Goal: Information Seeking & Learning: Learn about a topic

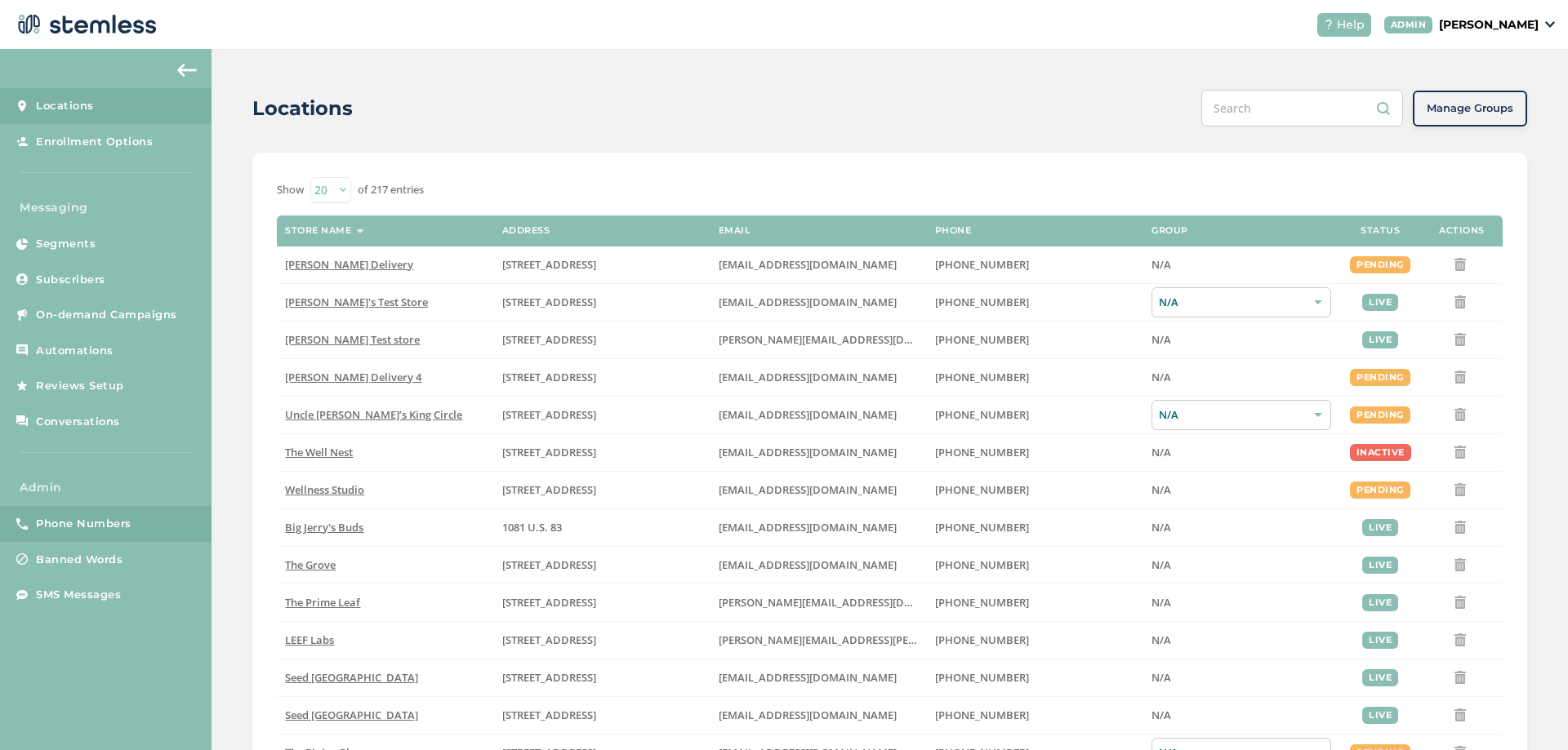
click at [80, 528] on span "Phone Numbers" at bounding box center [83, 524] width 96 height 16
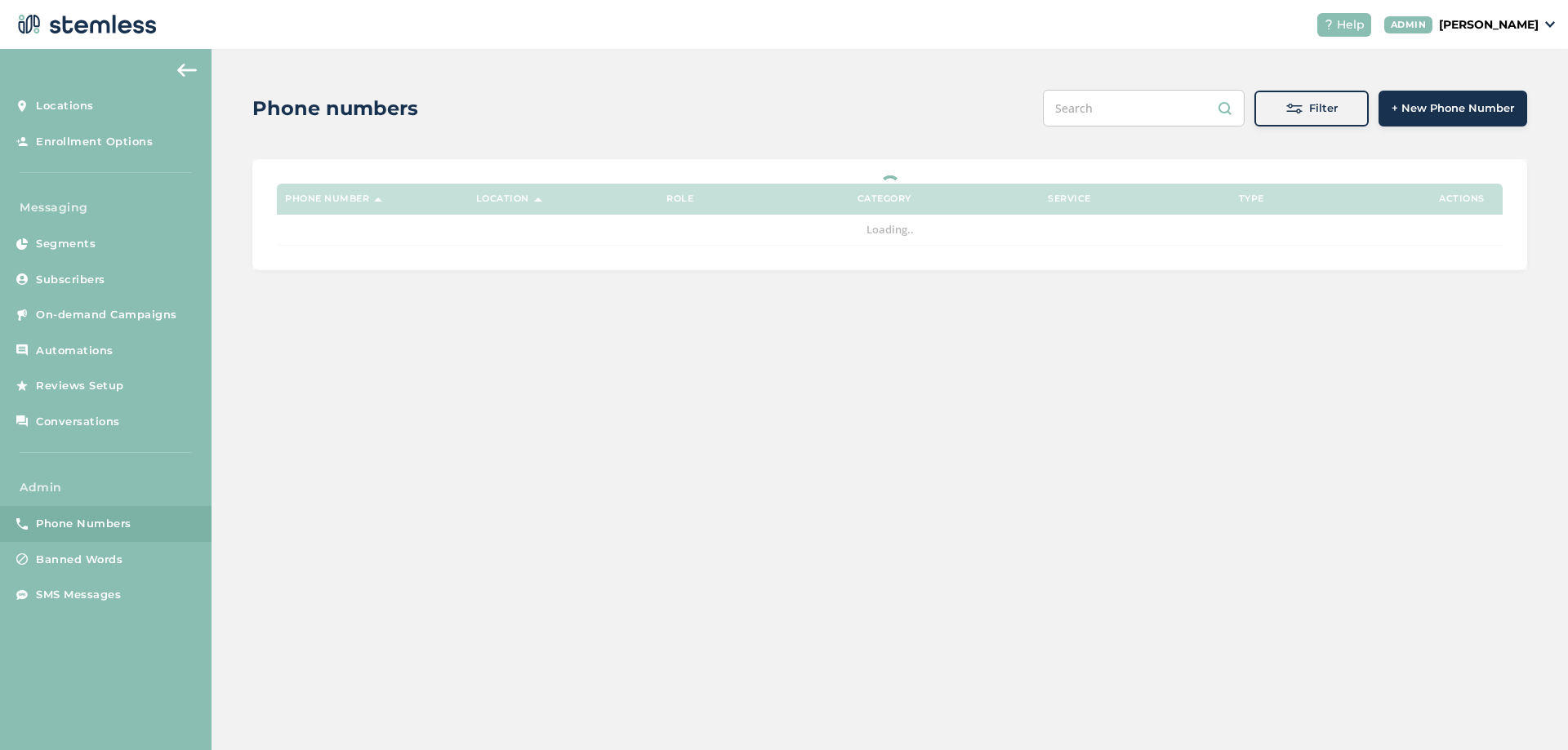
click at [1335, 110] on span "Filter" at bounding box center [1323, 108] width 28 height 16
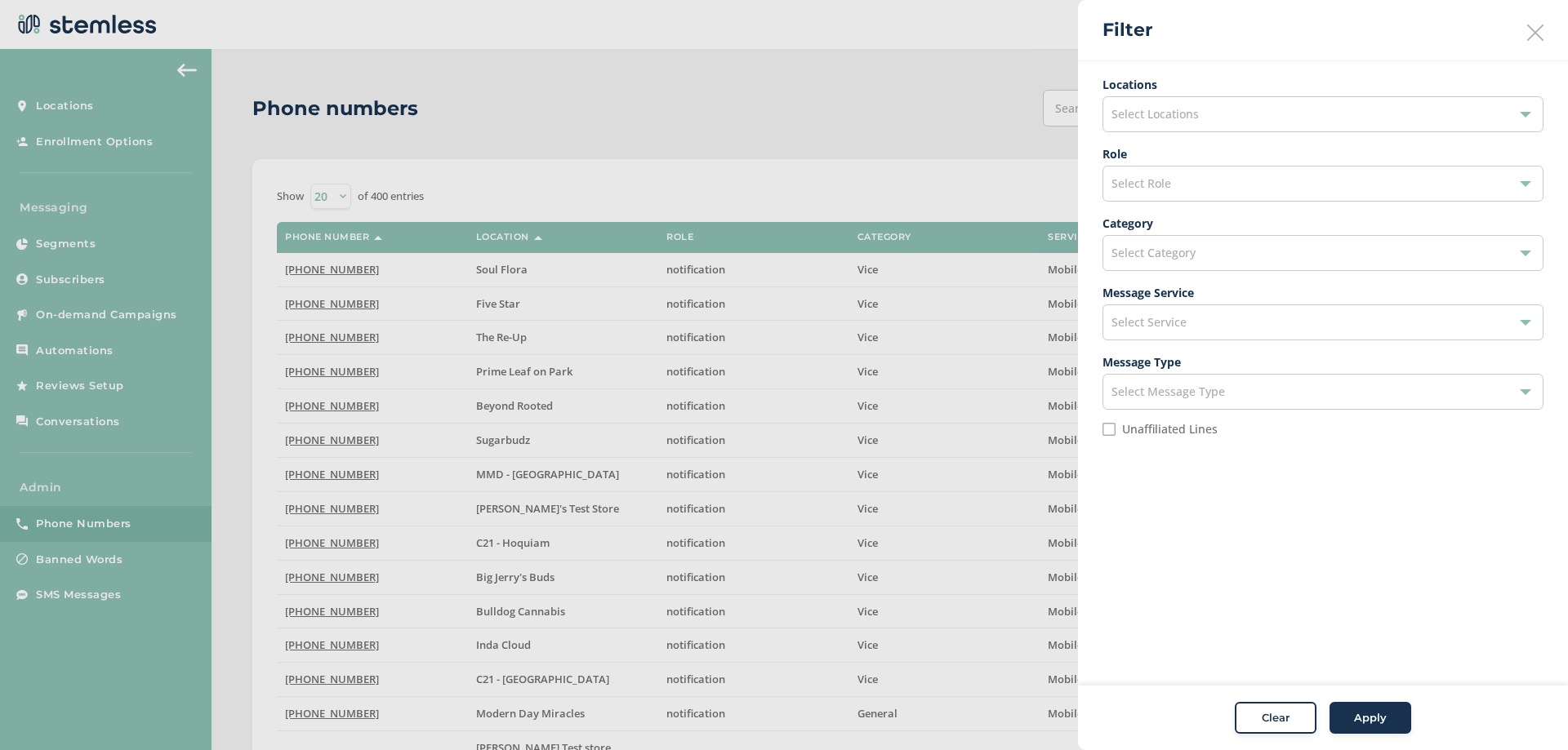
click at [1164, 184] on span "Select Role" at bounding box center [1141, 183] width 59 height 15
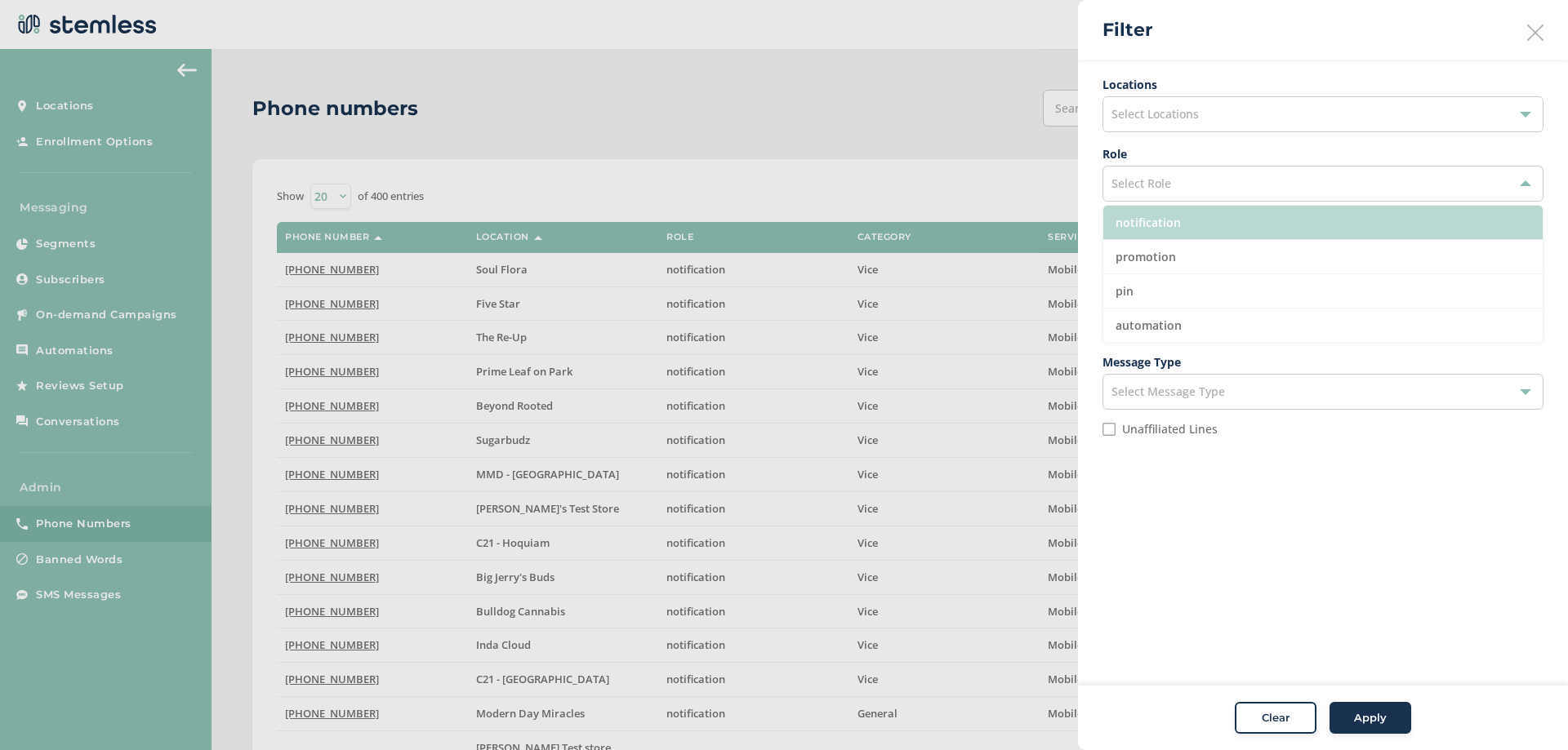
click at [1156, 229] on li "notification" at bounding box center [1323, 223] width 440 height 34
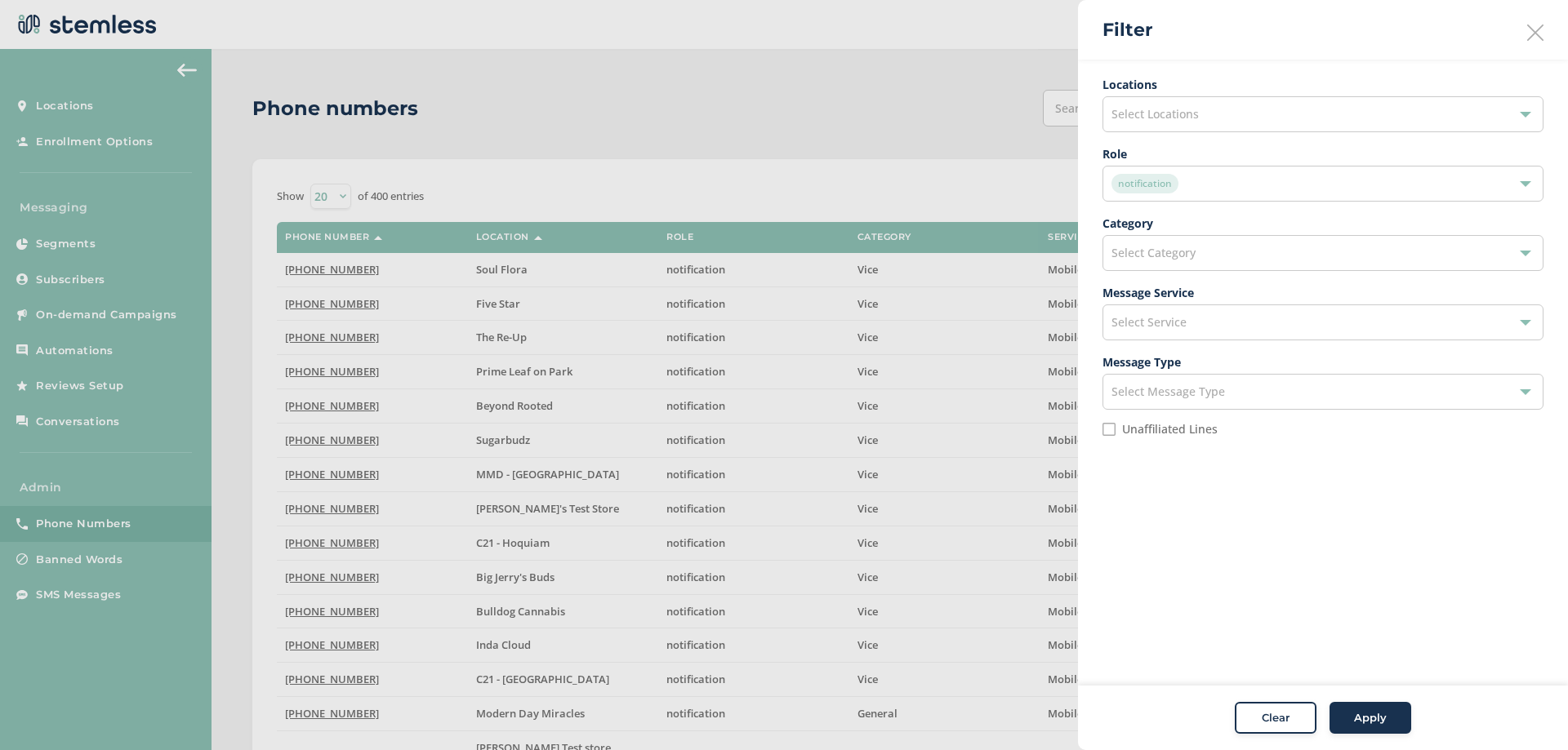
click at [1167, 255] on span "Select Category" at bounding box center [1154, 253] width 84 height 15
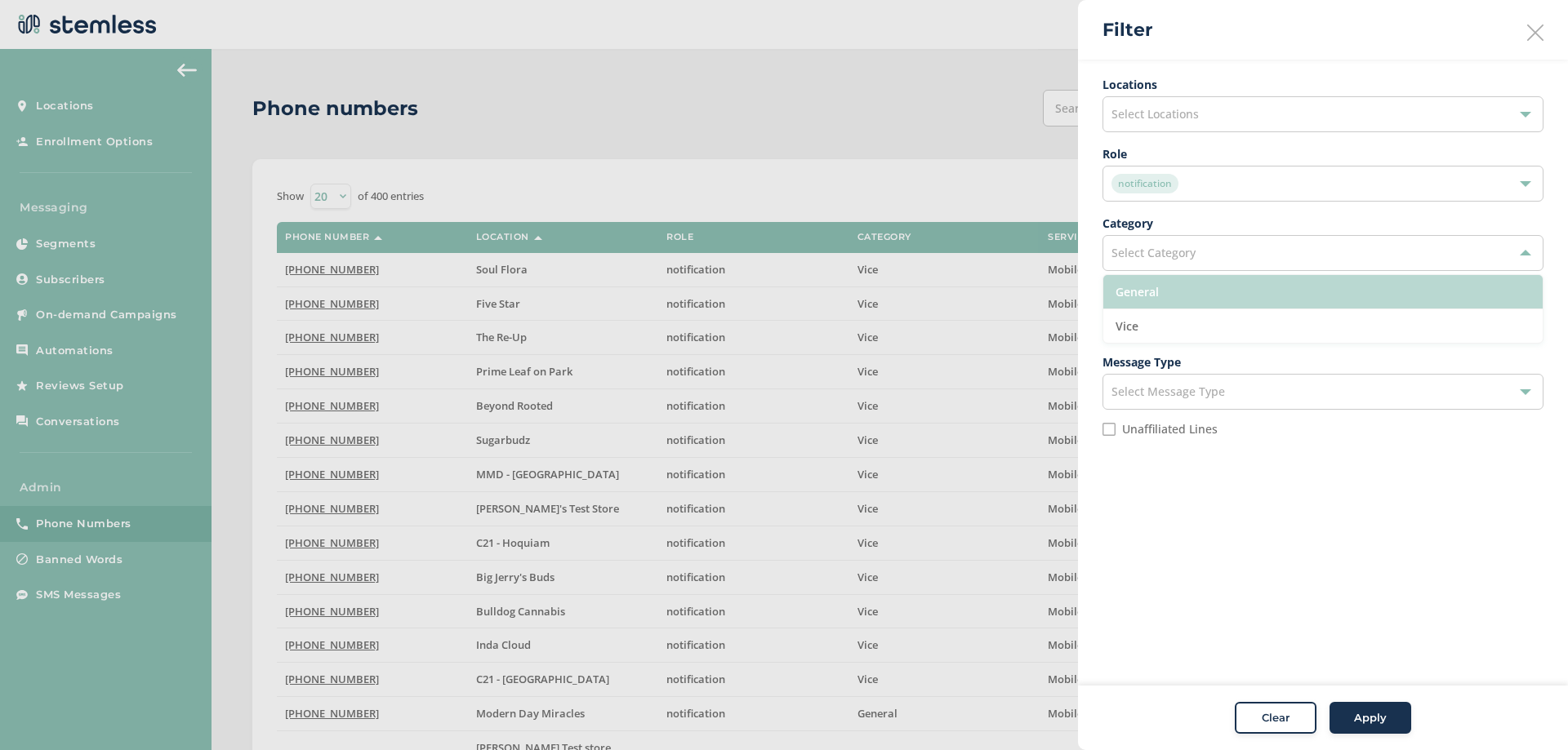
click at [1145, 296] on li "General" at bounding box center [1323, 292] width 440 height 34
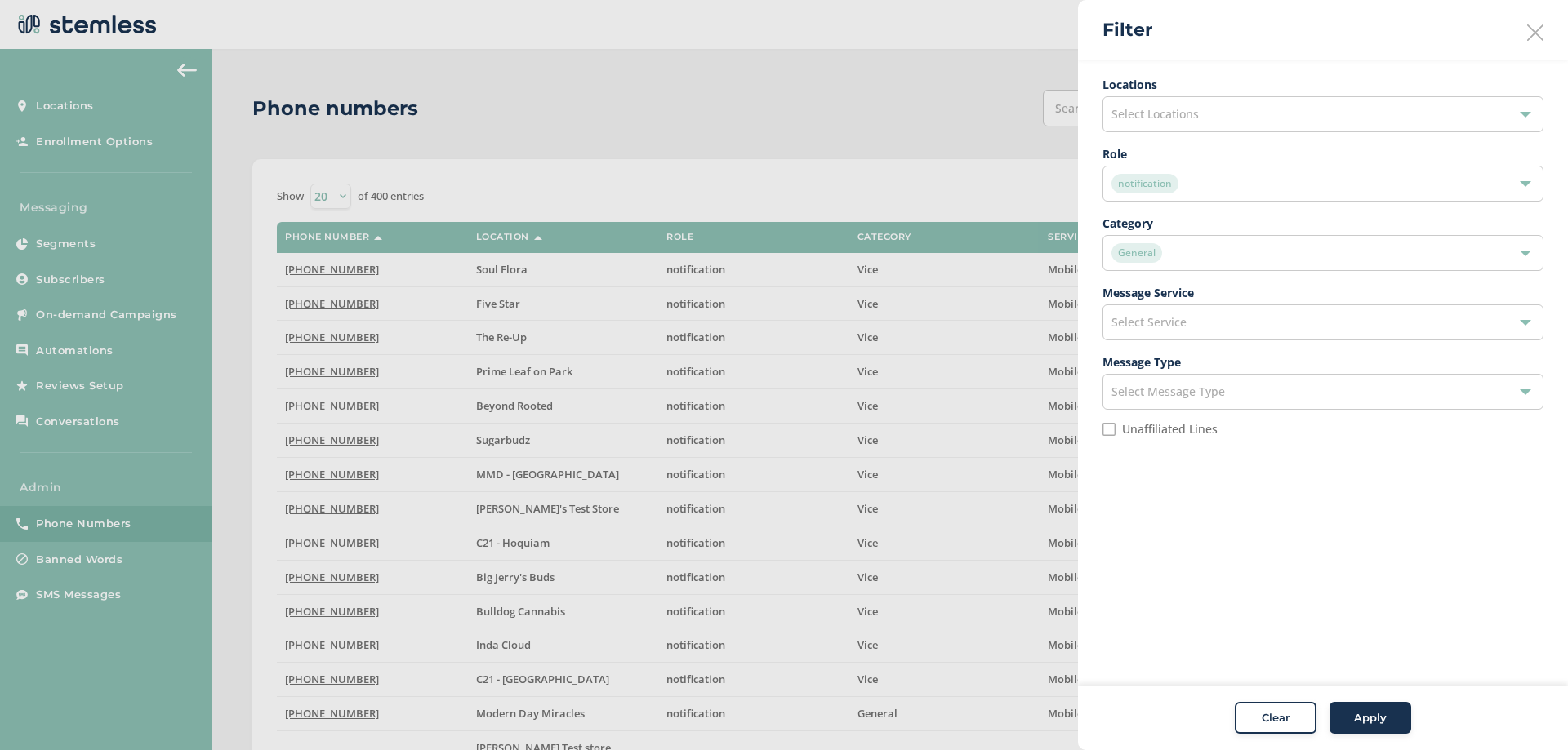
click at [1352, 719] on div "Apply" at bounding box center [1370, 718] width 59 height 16
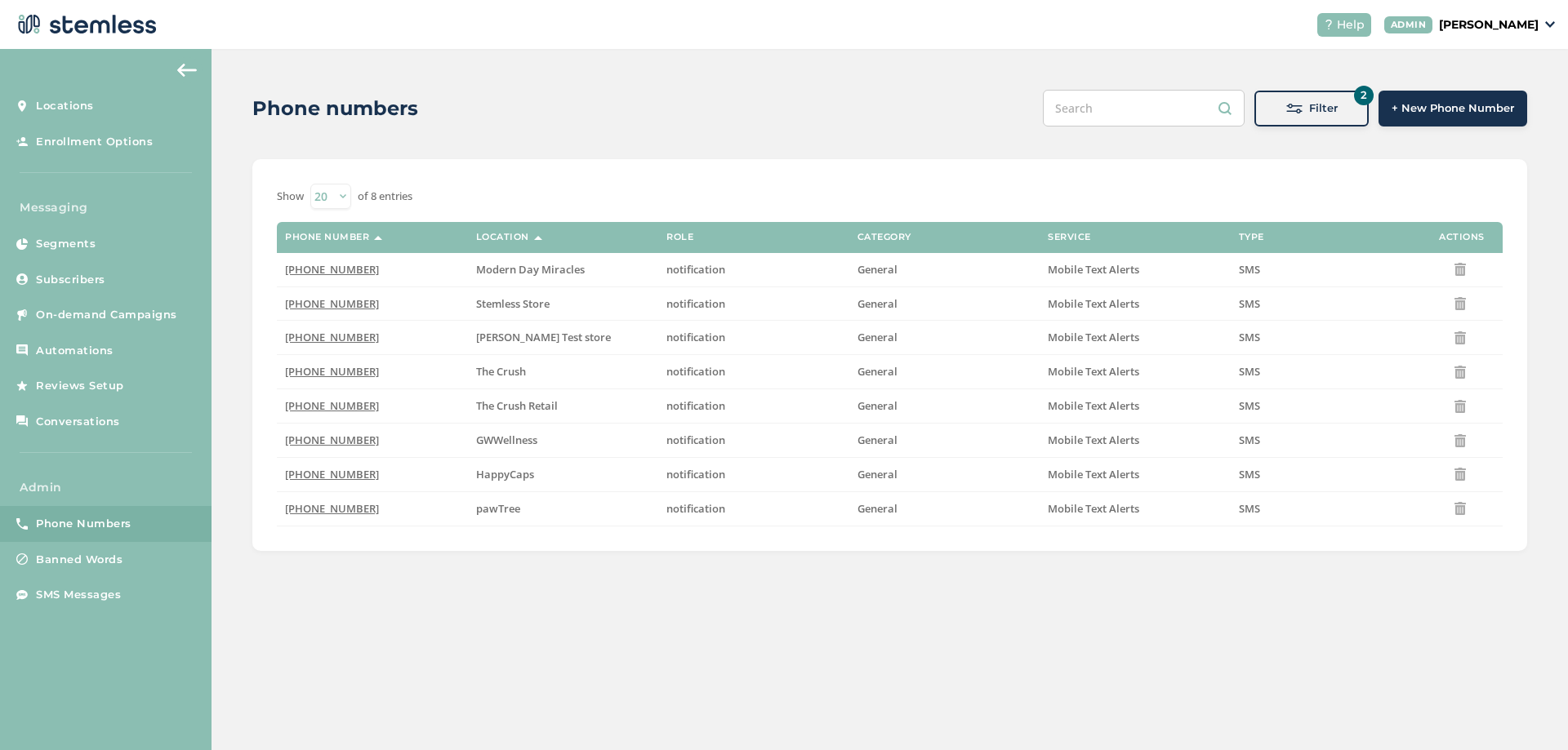
click at [560, 580] on div "Phone numbers 2 Filter + New Phone Number Filter Locations Select Locations Rol…" at bounding box center [890, 320] width 1356 height 543
click at [563, 559] on div "Phone numbers 2 Filter + New Phone Number Filter Locations Select Locations Rol…" at bounding box center [890, 320] width 1356 height 543
click at [1307, 113] on div "Filter" at bounding box center [1312, 108] width 89 height 16
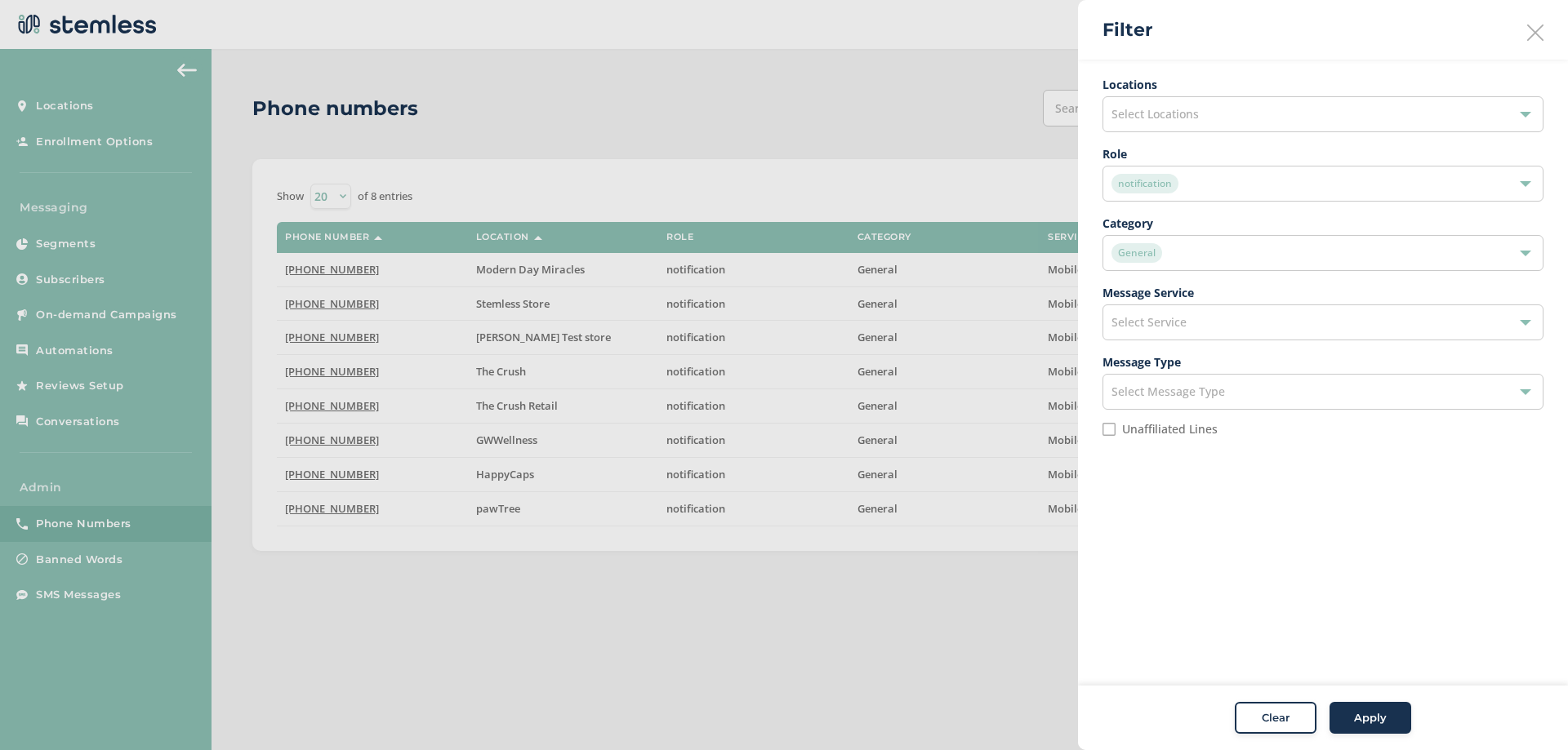
click at [1180, 188] on div "notification" at bounding box center [1315, 183] width 407 height 20
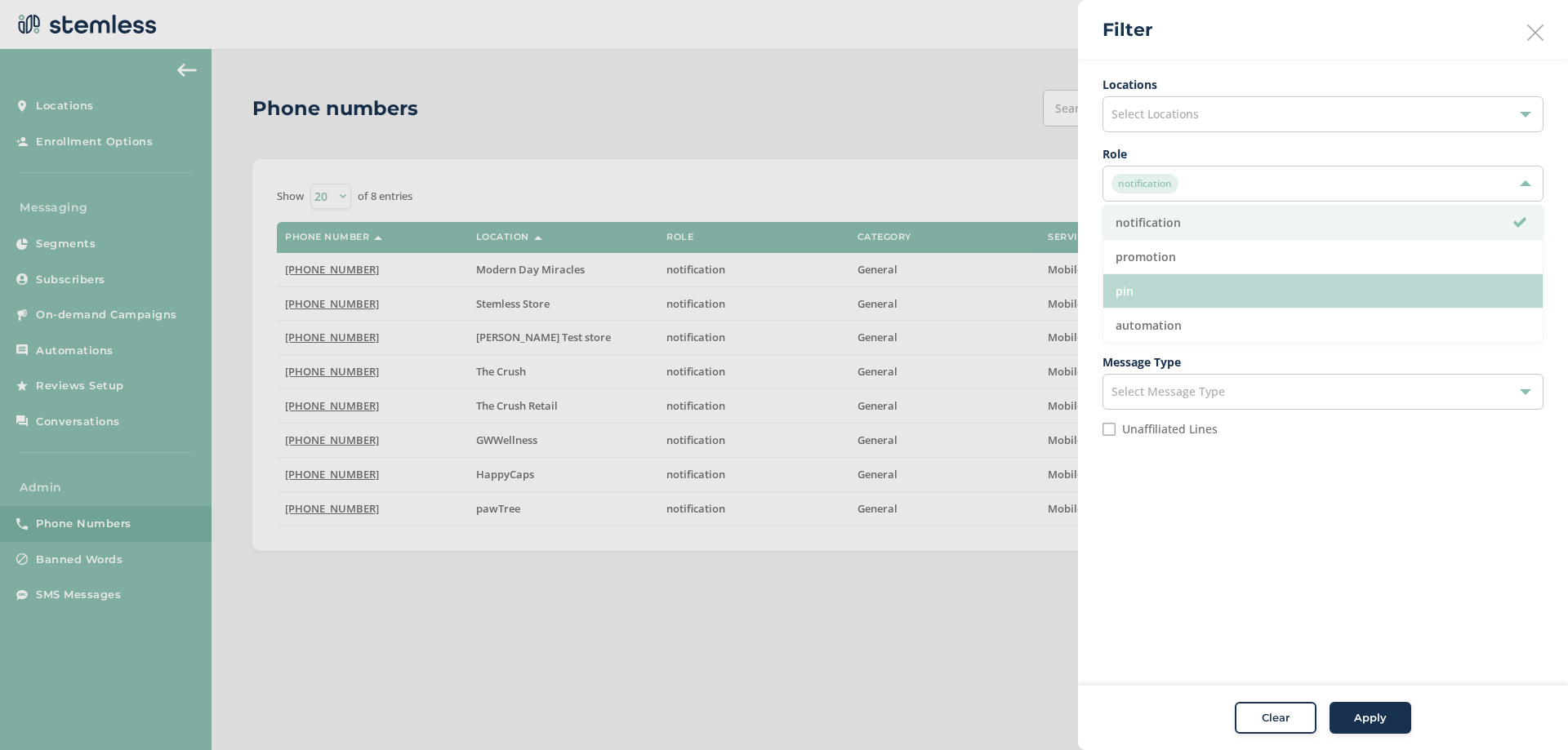
click at [1144, 293] on li "pin" at bounding box center [1323, 292] width 440 height 34
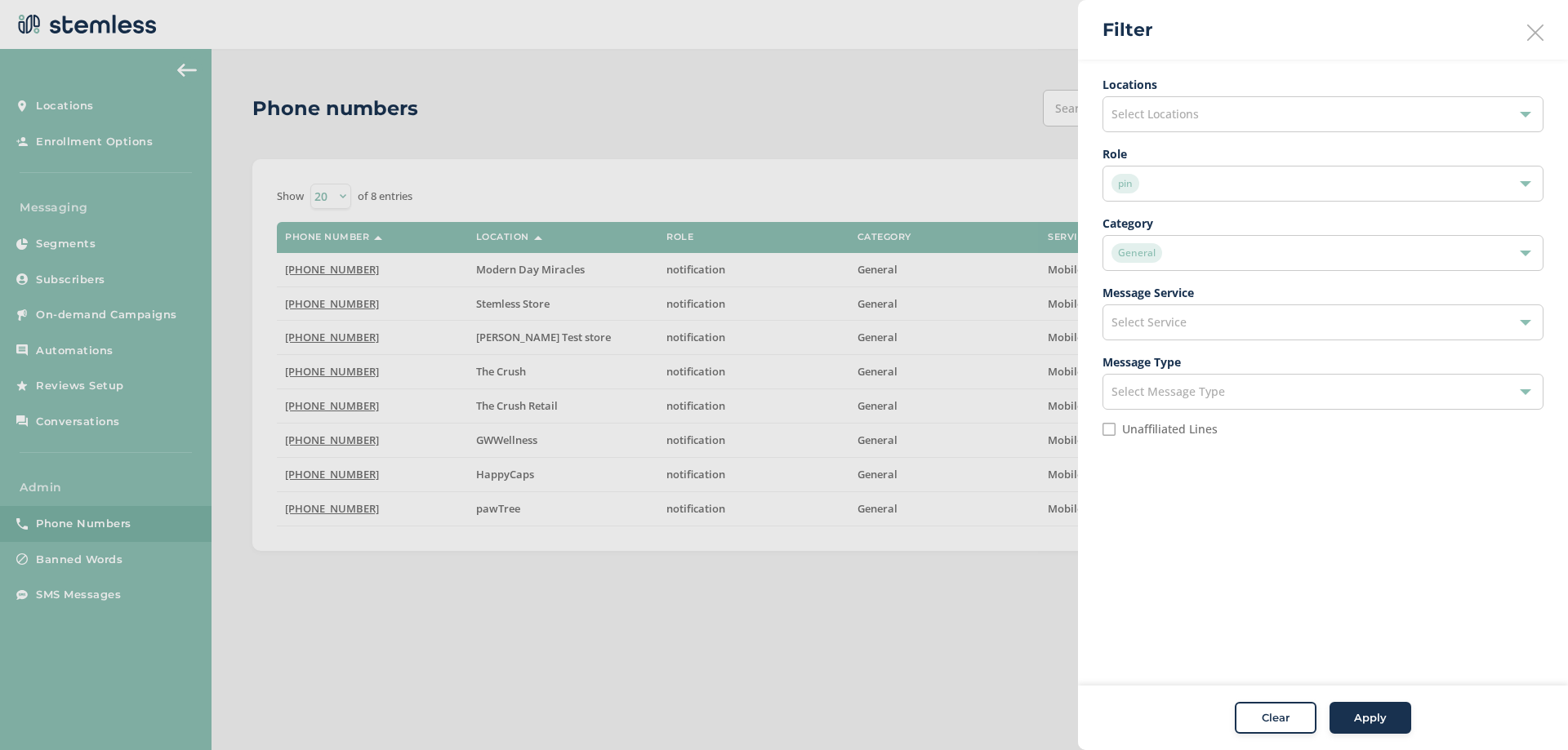
click at [1366, 716] on span "Apply" at bounding box center [1371, 718] width 33 height 16
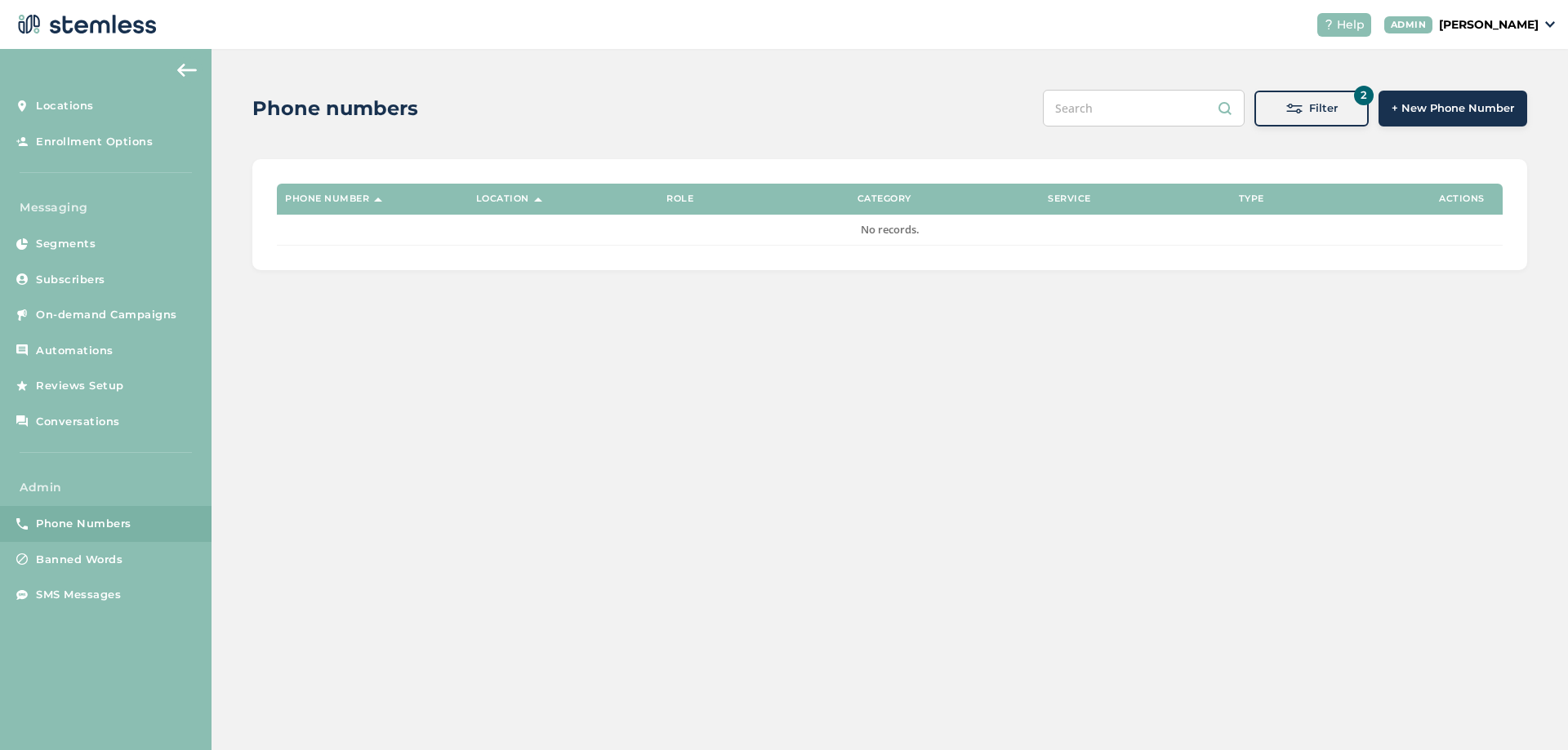
click at [1301, 119] on button "2 Filter" at bounding box center [1312, 108] width 114 height 36
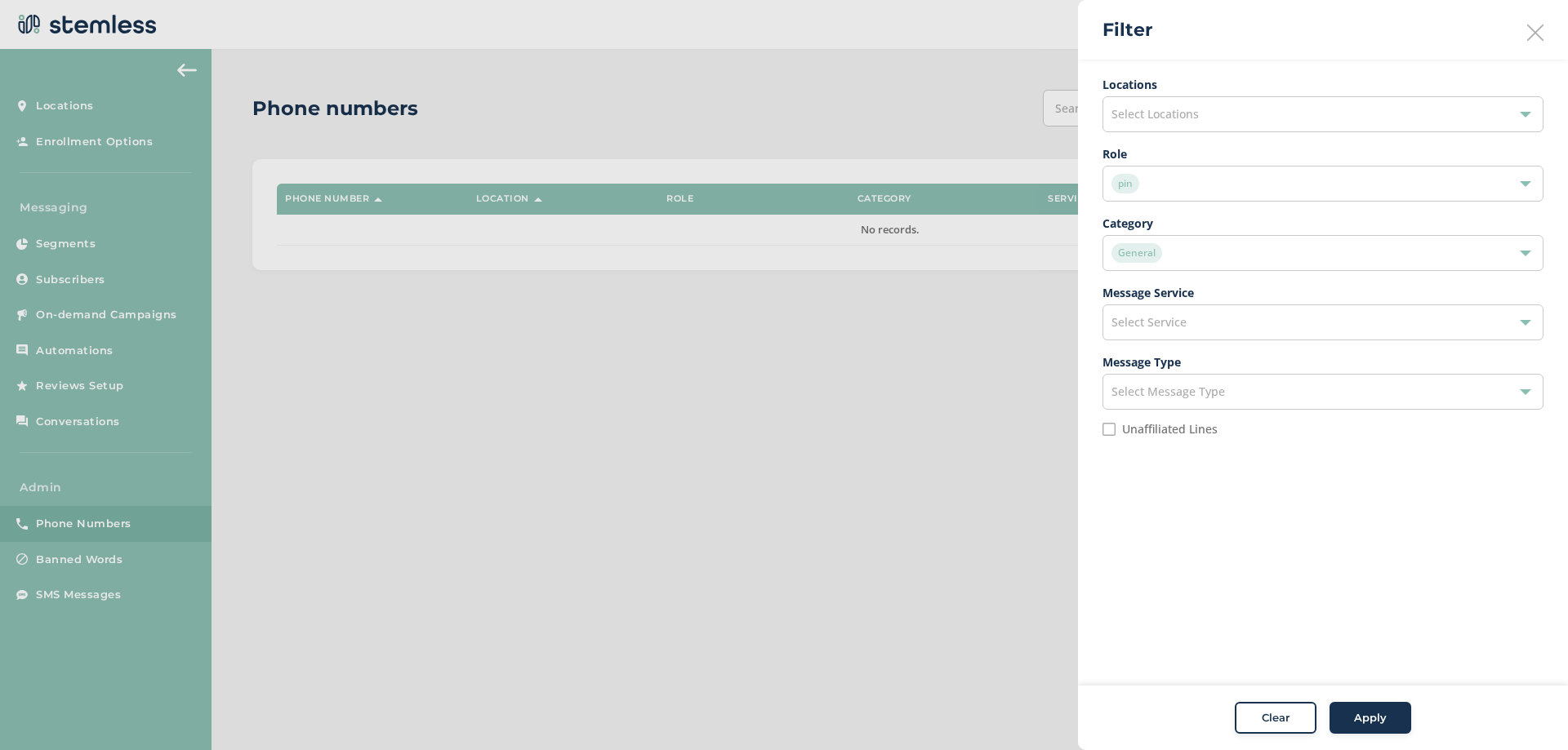
click at [1150, 194] on div "pin" at bounding box center [1323, 184] width 441 height 36
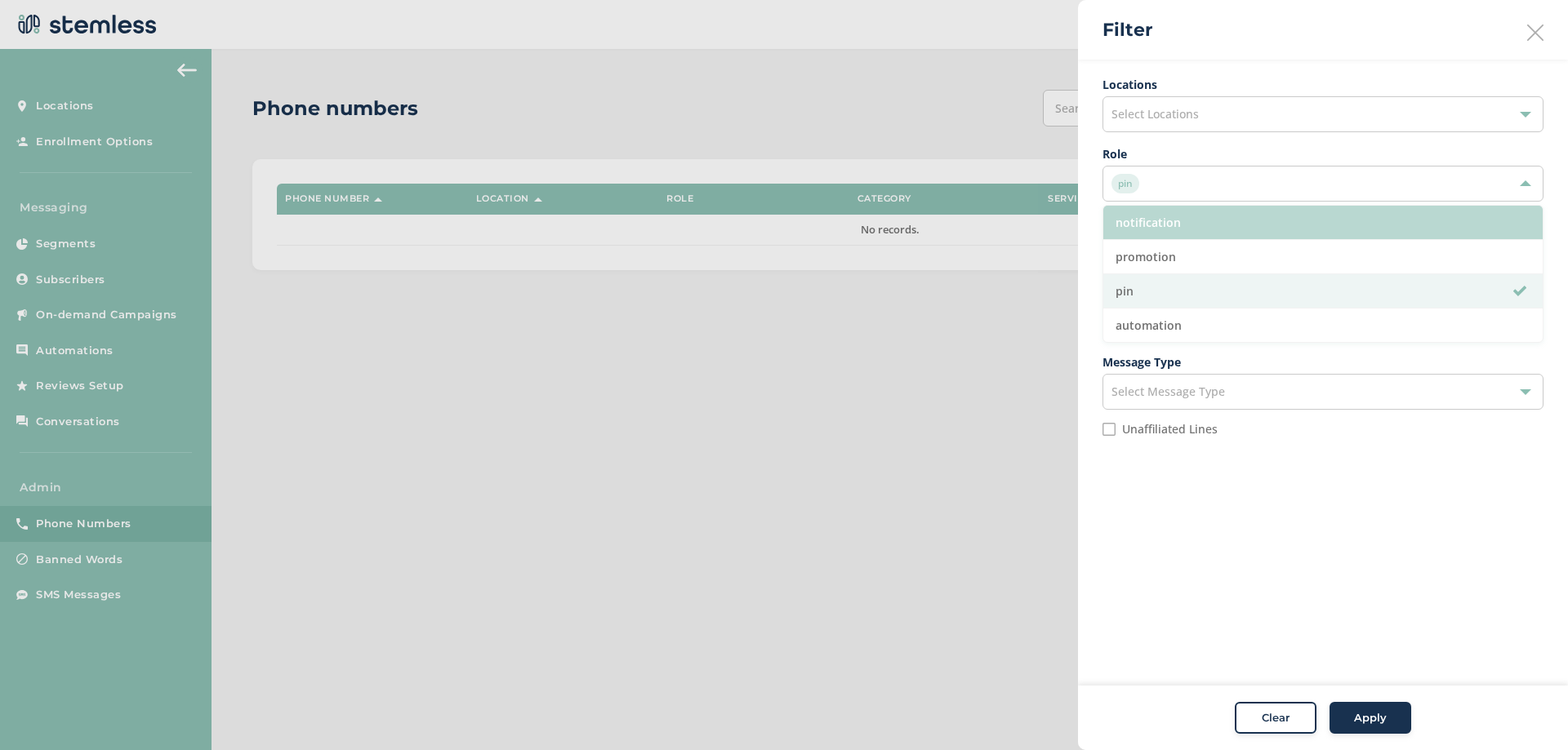
click at [1147, 231] on li "notification" at bounding box center [1323, 223] width 440 height 34
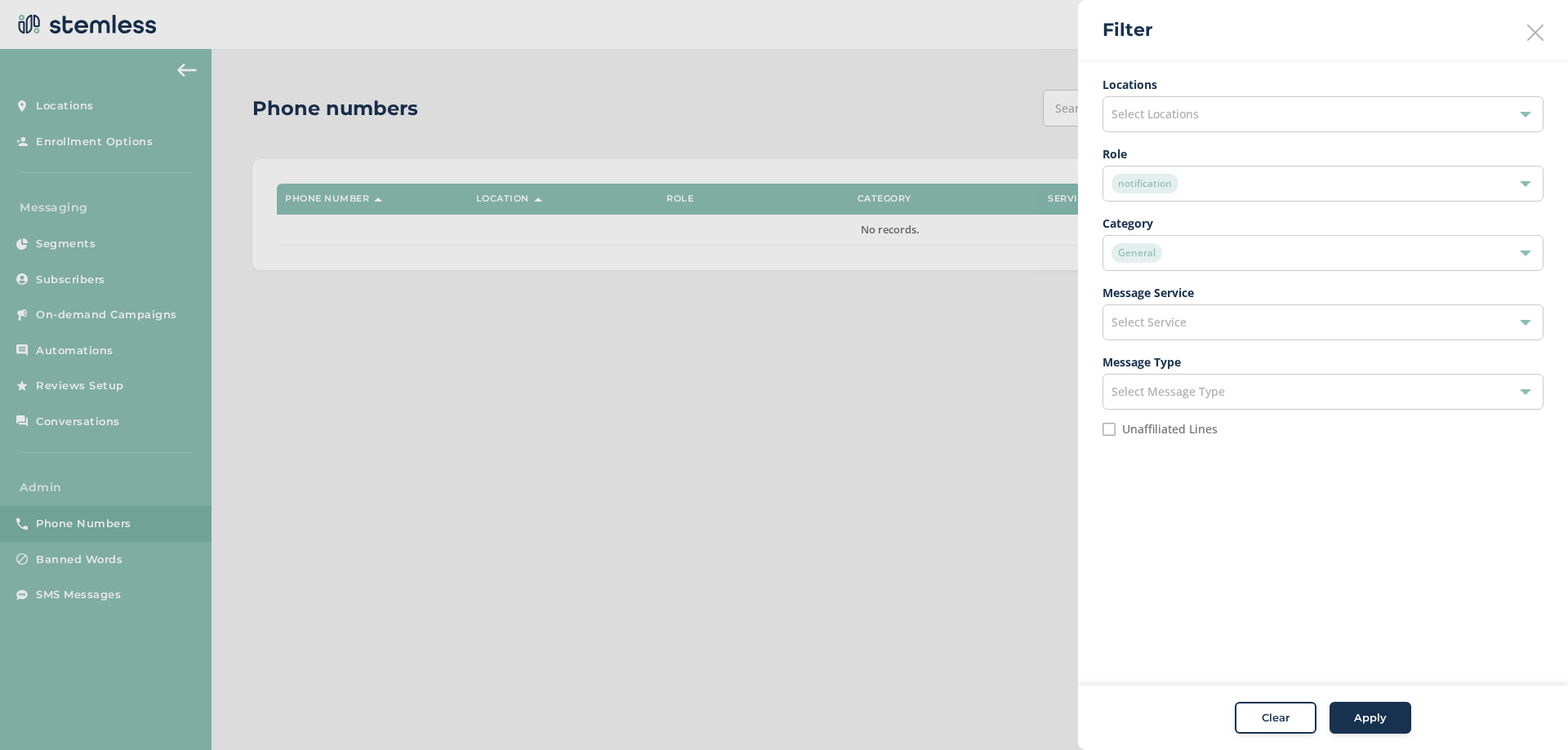
click at [1358, 716] on span "Apply" at bounding box center [1371, 718] width 33 height 16
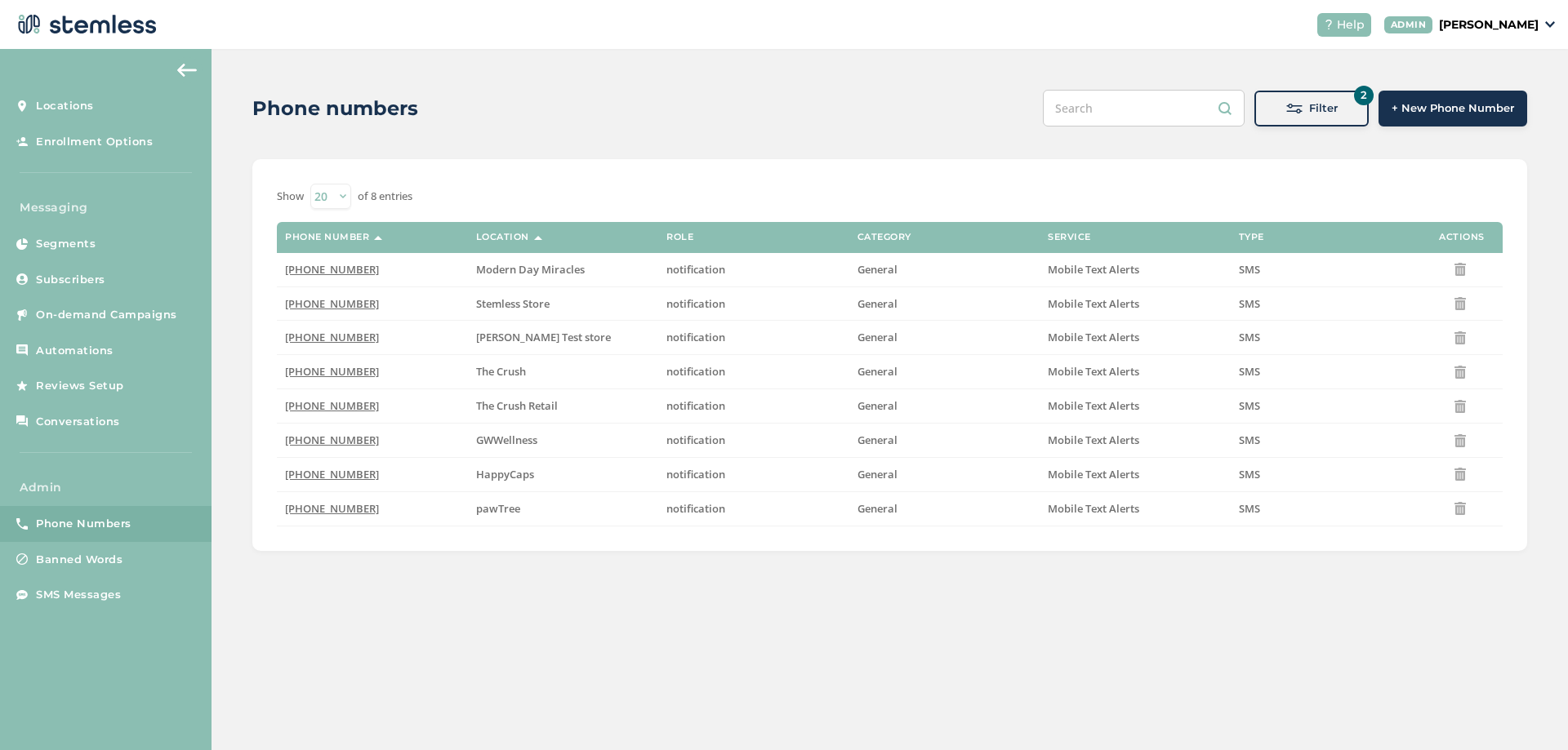
drag, startPoint x: 1287, startPoint y: 126, endPoint x: 1297, endPoint y: 118, distance: 12.8
click at [1289, 124] on div "Phone numbers 2 Filter + New Phone Number Filter Locations Select Locations Rol…" at bounding box center [890, 320] width 1356 height 543
click at [1298, 115] on span at bounding box center [1294, 108] width 16 height 16
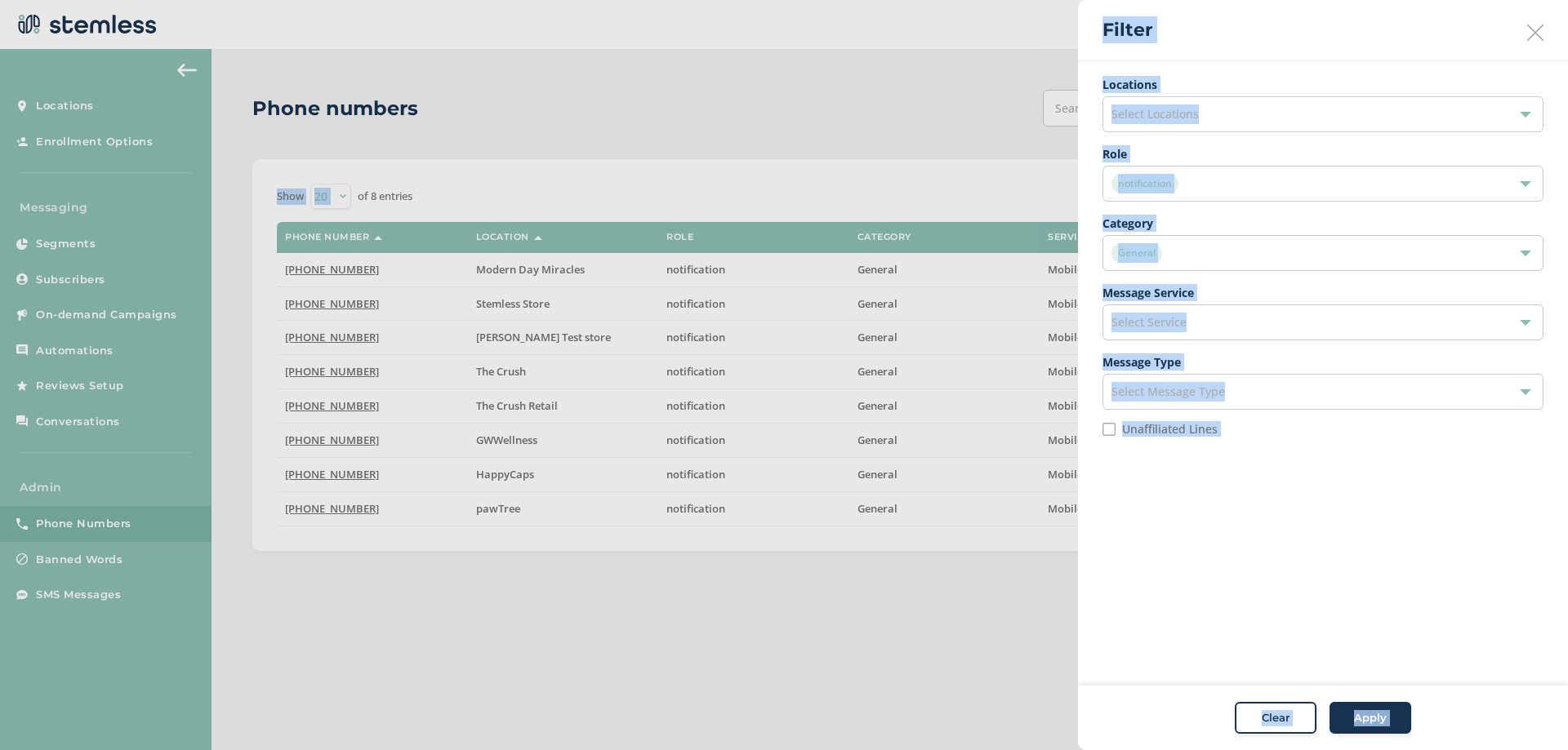
click at [1204, 183] on div "notification" at bounding box center [1315, 183] width 407 height 20
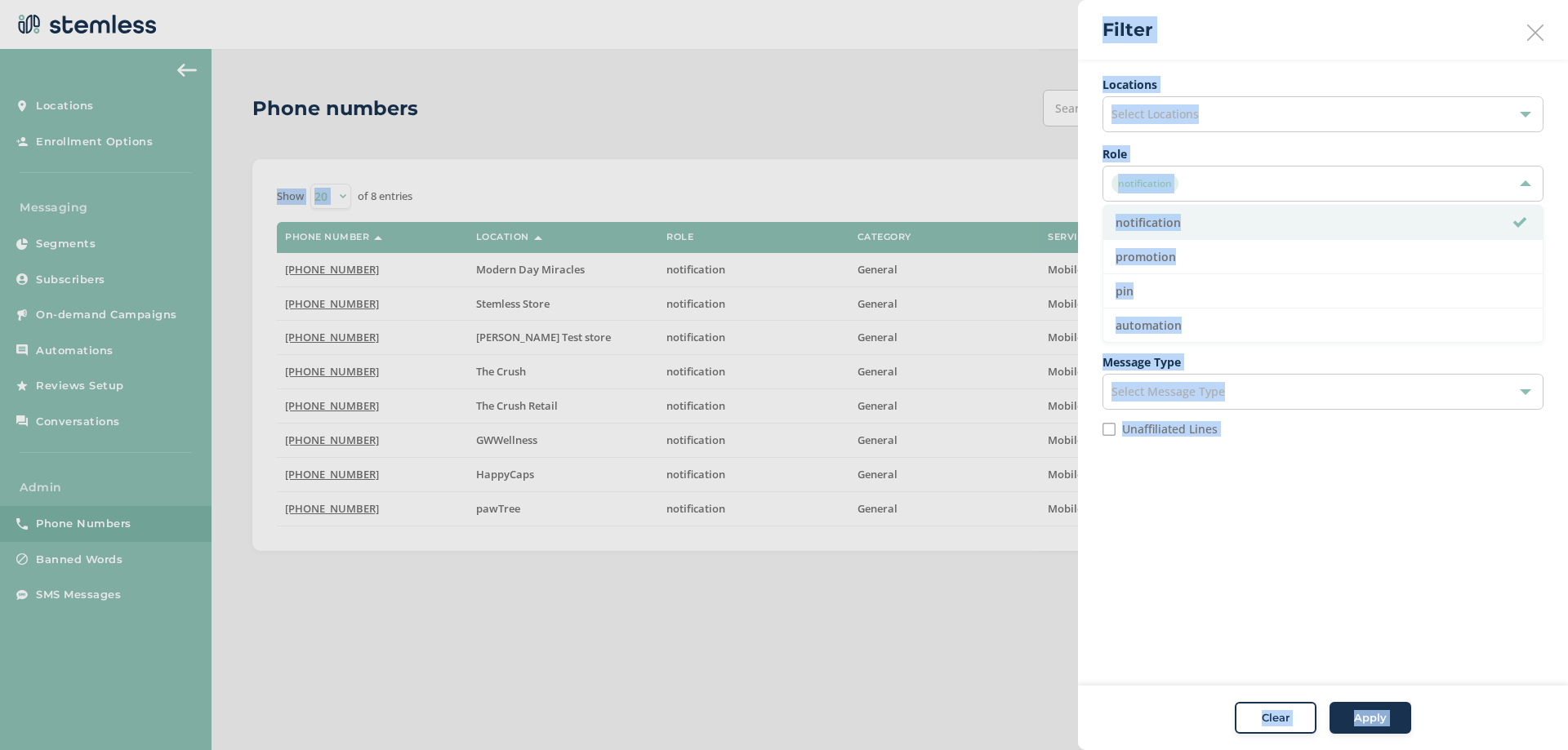
click at [1236, 50] on div "Filter" at bounding box center [1323, 29] width 490 height 59
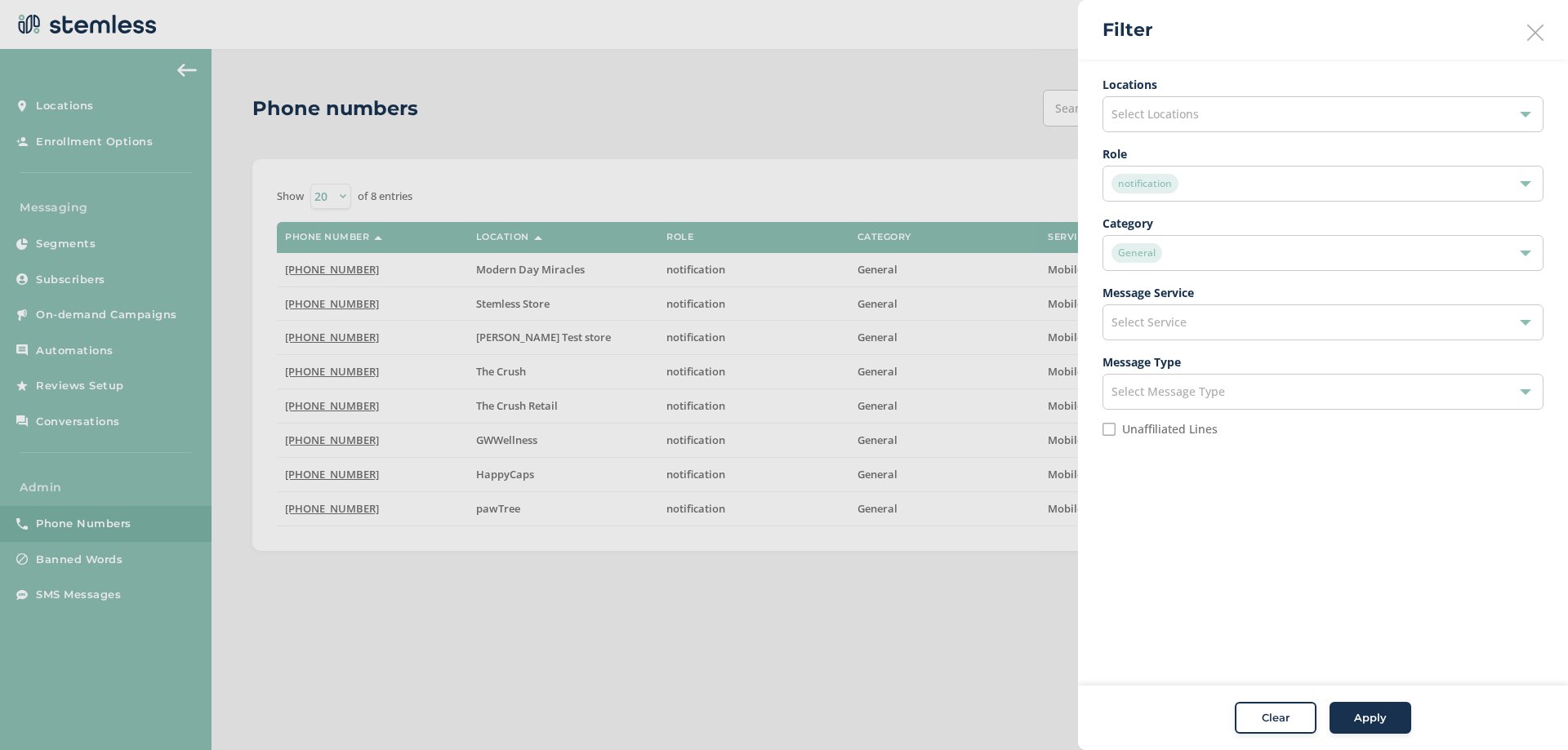
click at [1182, 192] on div "notification" at bounding box center [1315, 183] width 407 height 20
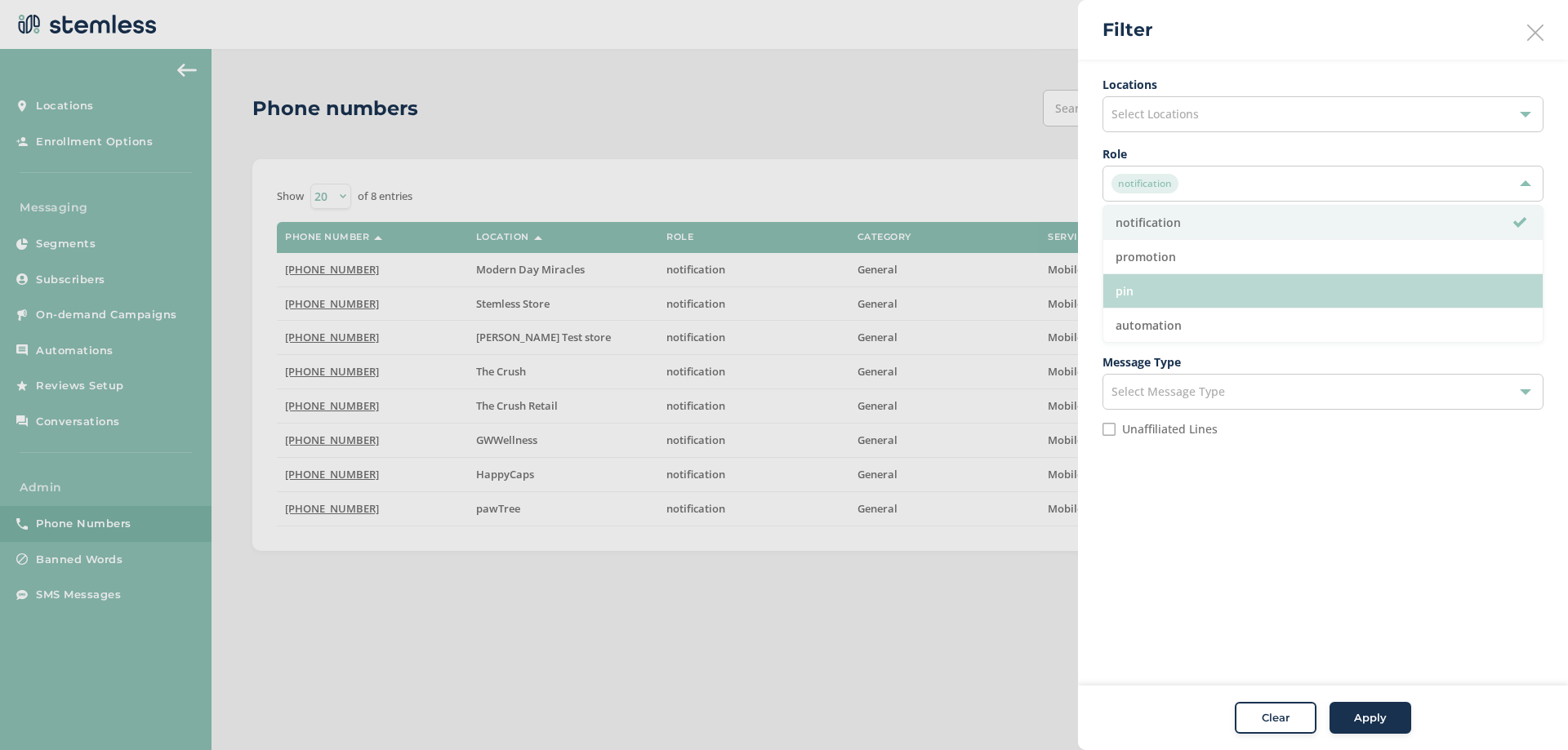
click at [1165, 292] on li "pin" at bounding box center [1323, 292] width 440 height 34
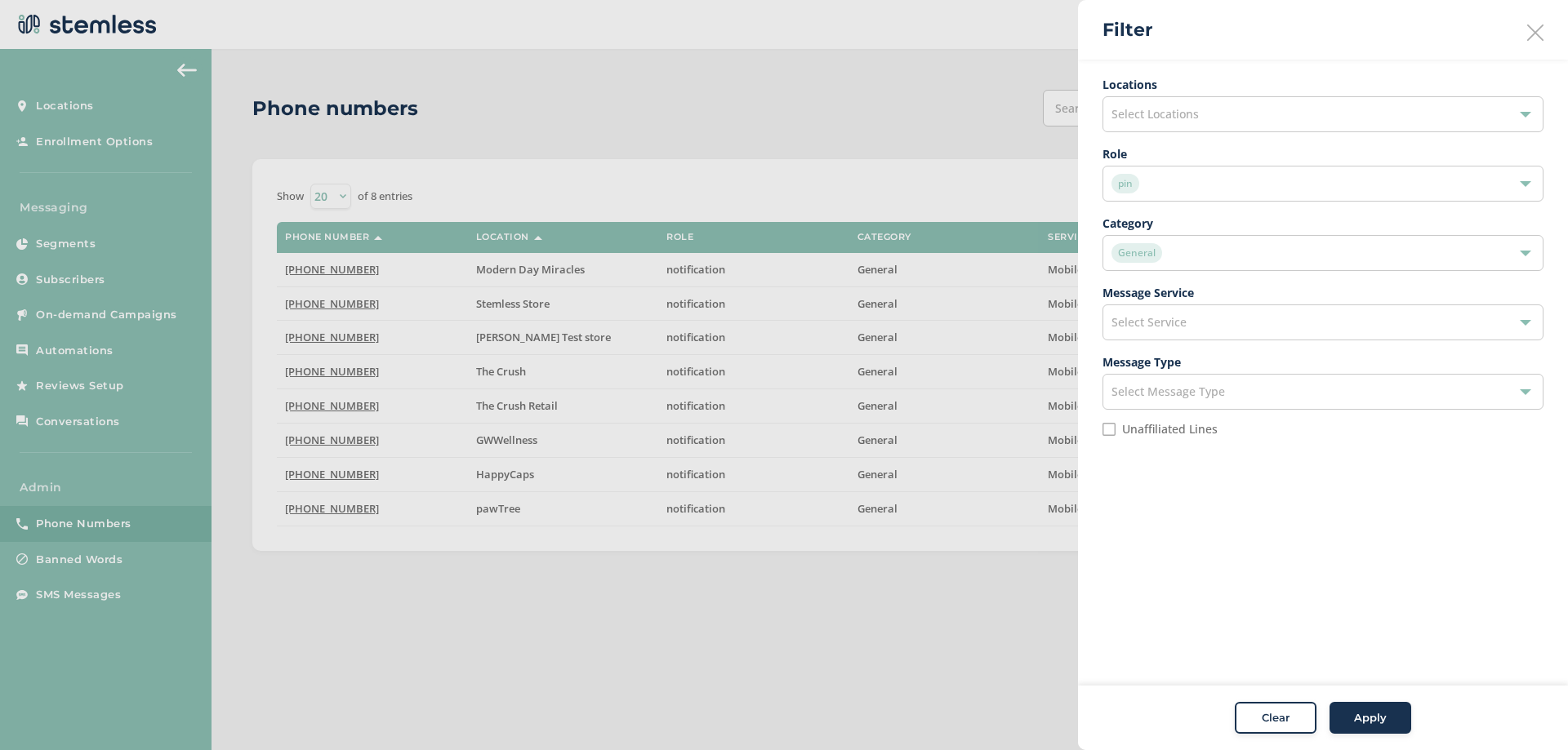
click at [1381, 710] on span "Apply" at bounding box center [1371, 718] width 33 height 16
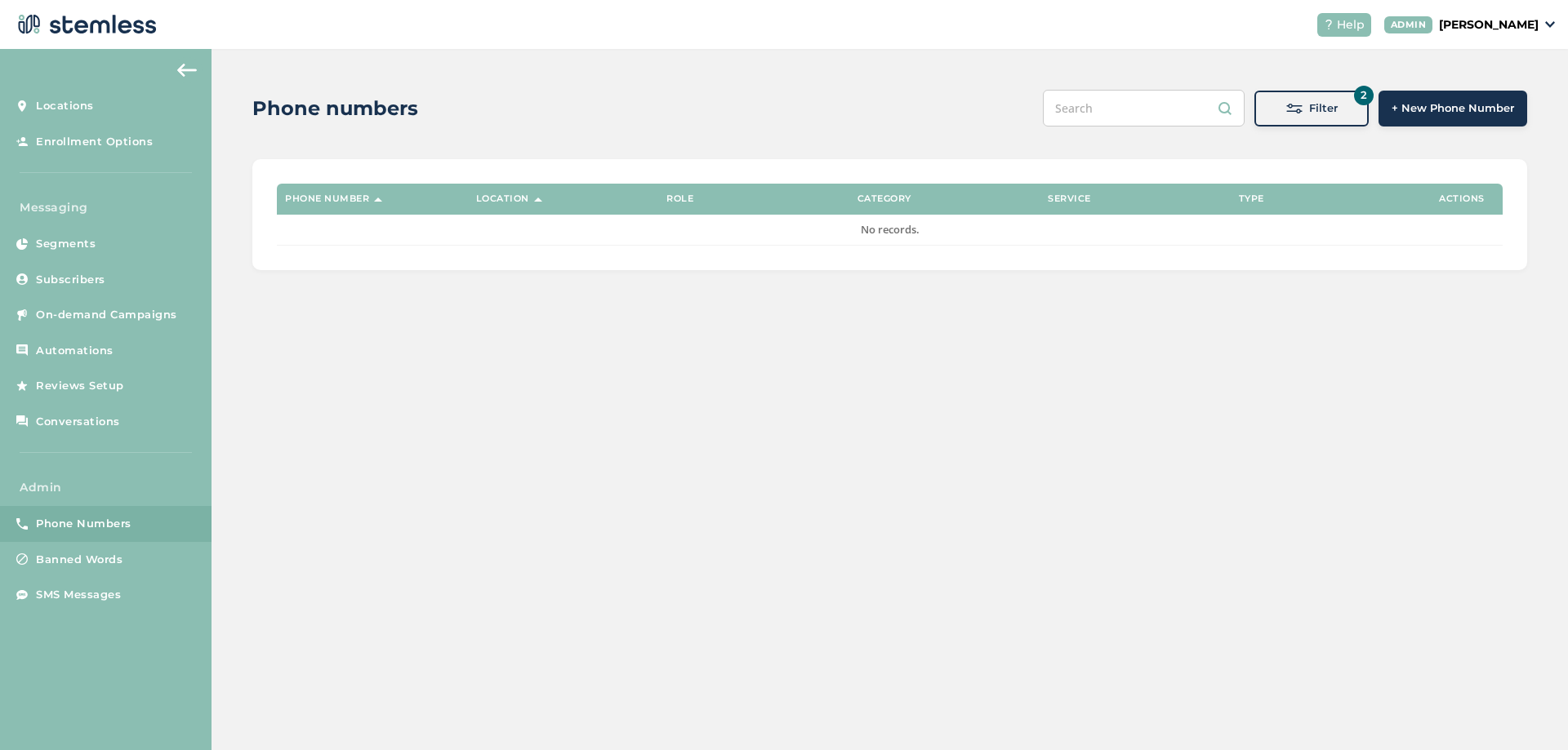
click at [1292, 110] on span at bounding box center [1294, 108] width 16 height 16
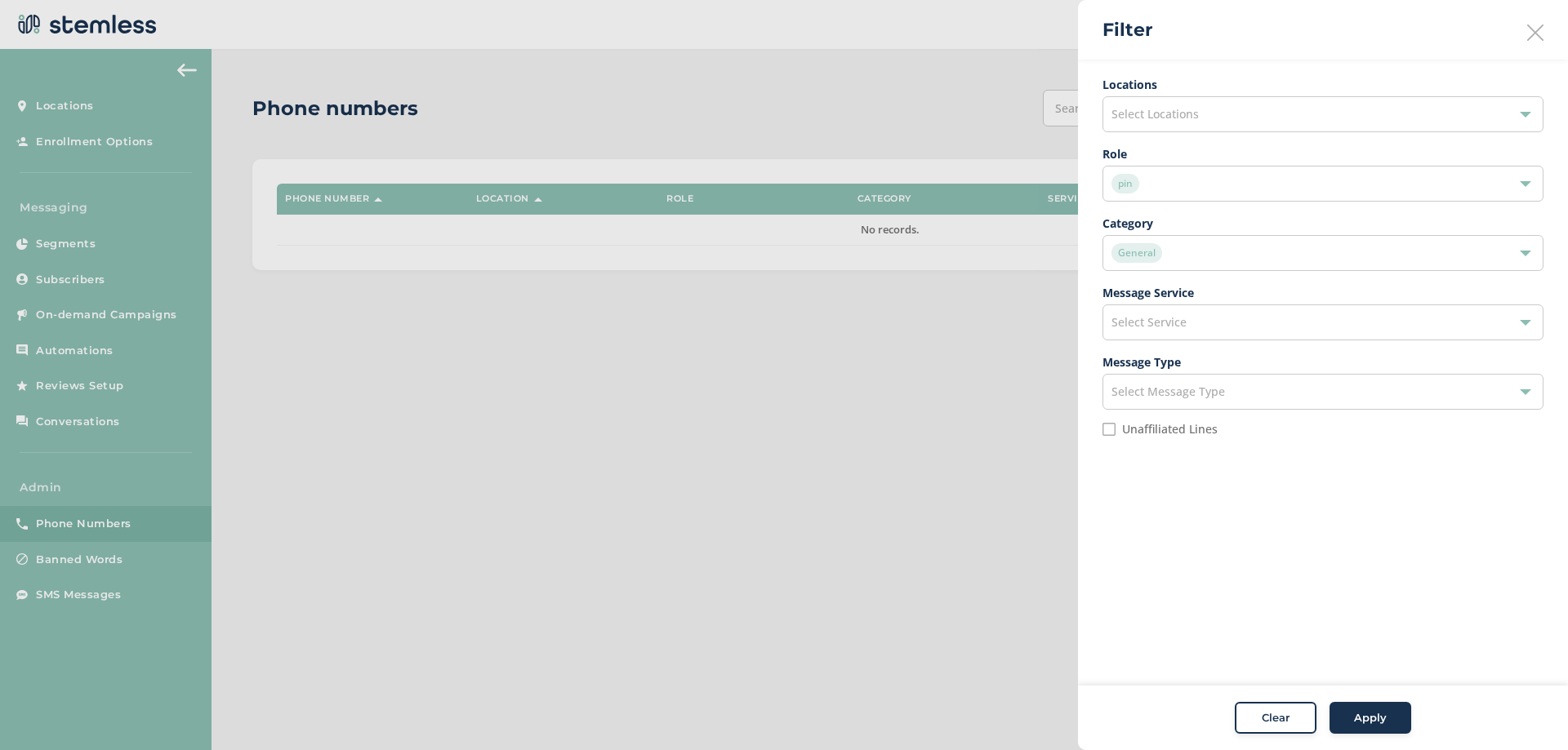
click at [1109, 432] on input "Unaffiliated Lines" at bounding box center [1108, 429] width 13 height 13
click at [1356, 719] on span "Apply" at bounding box center [1371, 718] width 33 height 16
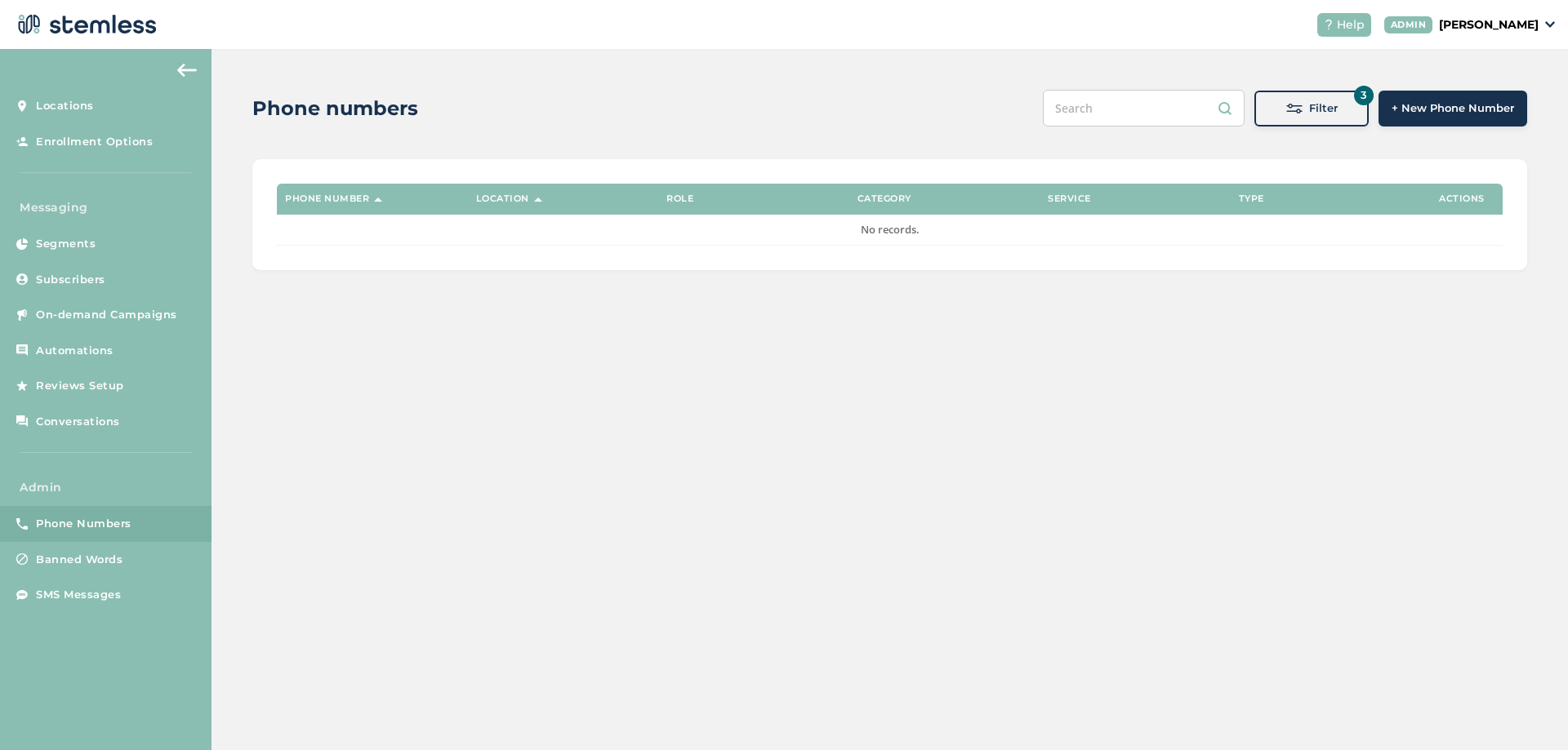
drag, startPoint x: 1292, startPoint y: 110, endPoint x: 1244, endPoint y: 207, distance: 108.2
click at [1292, 109] on span at bounding box center [1294, 108] width 16 height 16
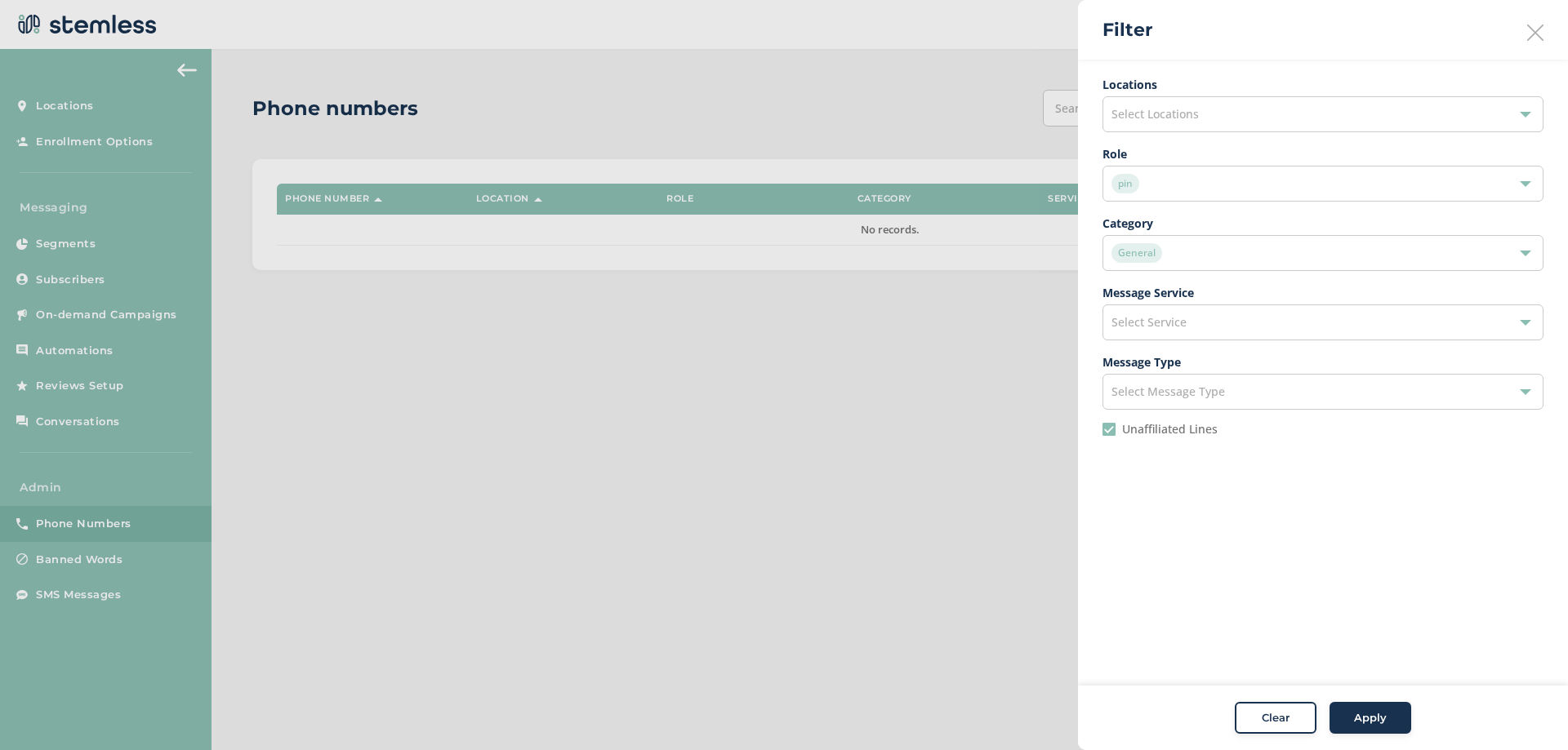
click at [1115, 427] on input "Unaffiliated Lines" at bounding box center [1108, 429] width 13 height 13
checkbox input "false"
click at [1367, 715] on span "Apply" at bounding box center [1371, 718] width 33 height 16
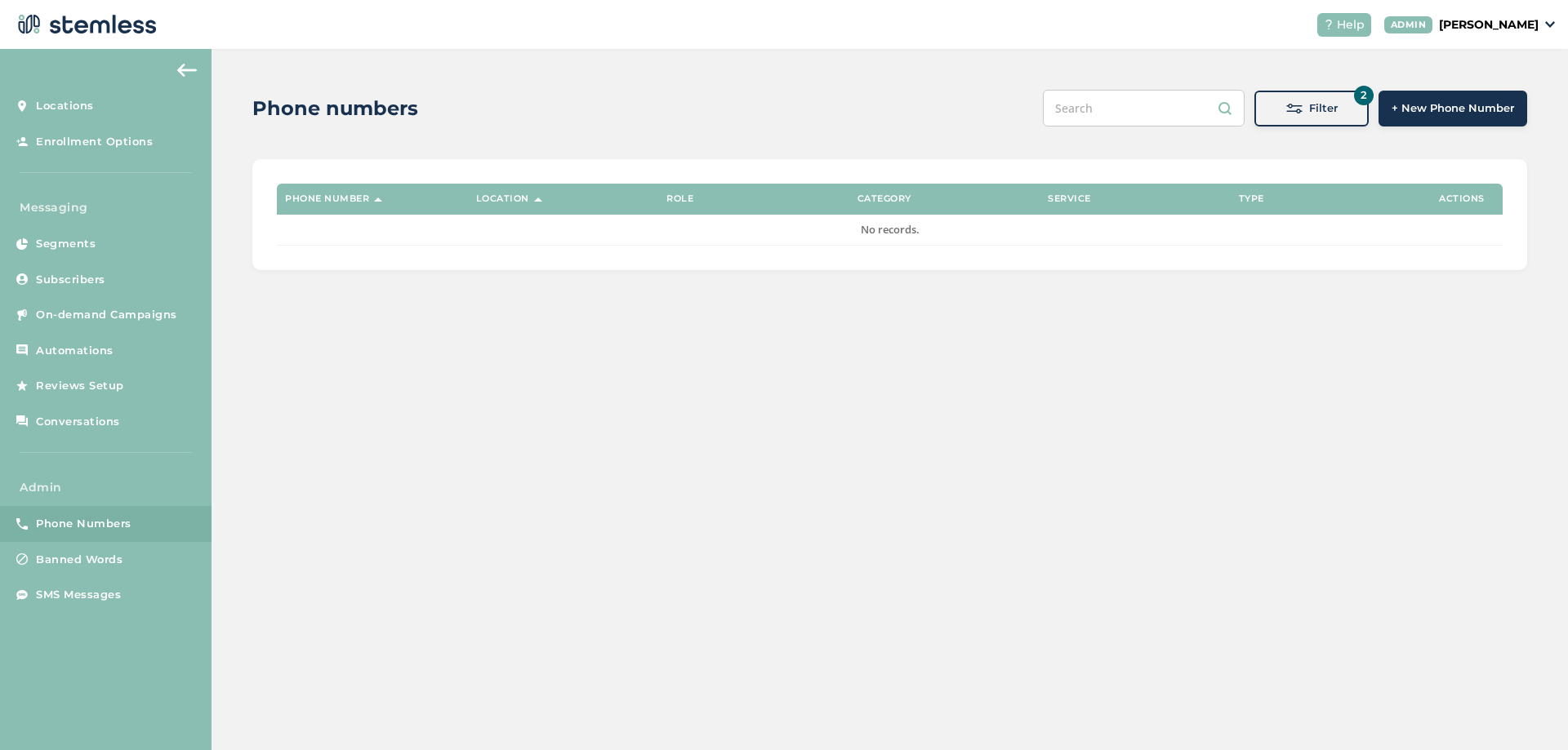
click at [1323, 110] on span "Filter" at bounding box center [1323, 108] width 28 height 16
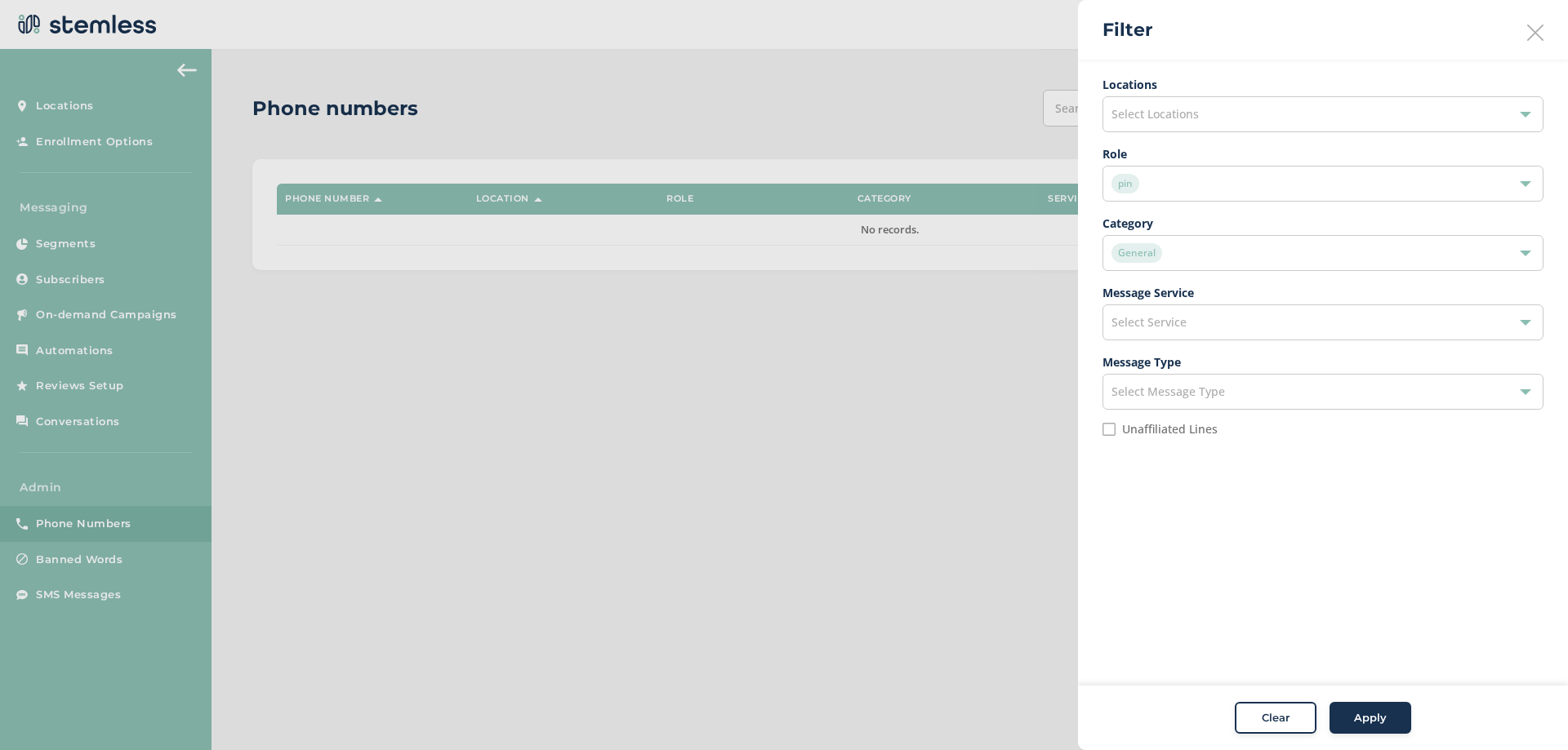
drag, startPoint x: 714, startPoint y: 459, endPoint x: 1, endPoint y: 538, distance: 717.4
click at [713, 459] on div at bounding box center [784, 375] width 1568 height 750
click at [1192, 241] on div "General" at bounding box center [1323, 253] width 441 height 36
click at [1194, 244] on div "General" at bounding box center [1315, 253] width 407 height 20
click at [1188, 189] on div "pin" at bounding box center [1315, 183] width 407 height 20
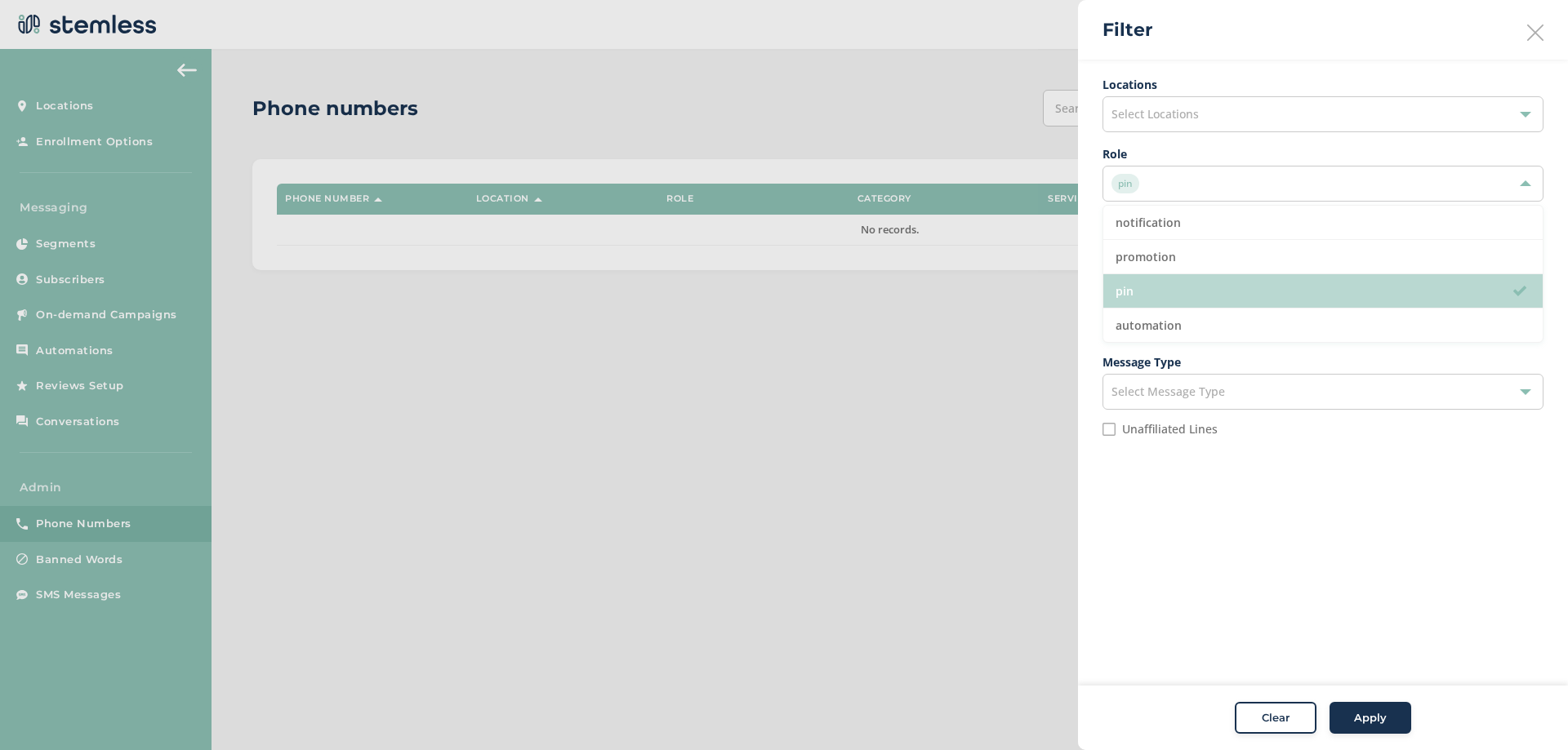
click at [1151, 280] on li "pin" at bounding box center [1323, 292] width 440 height 34
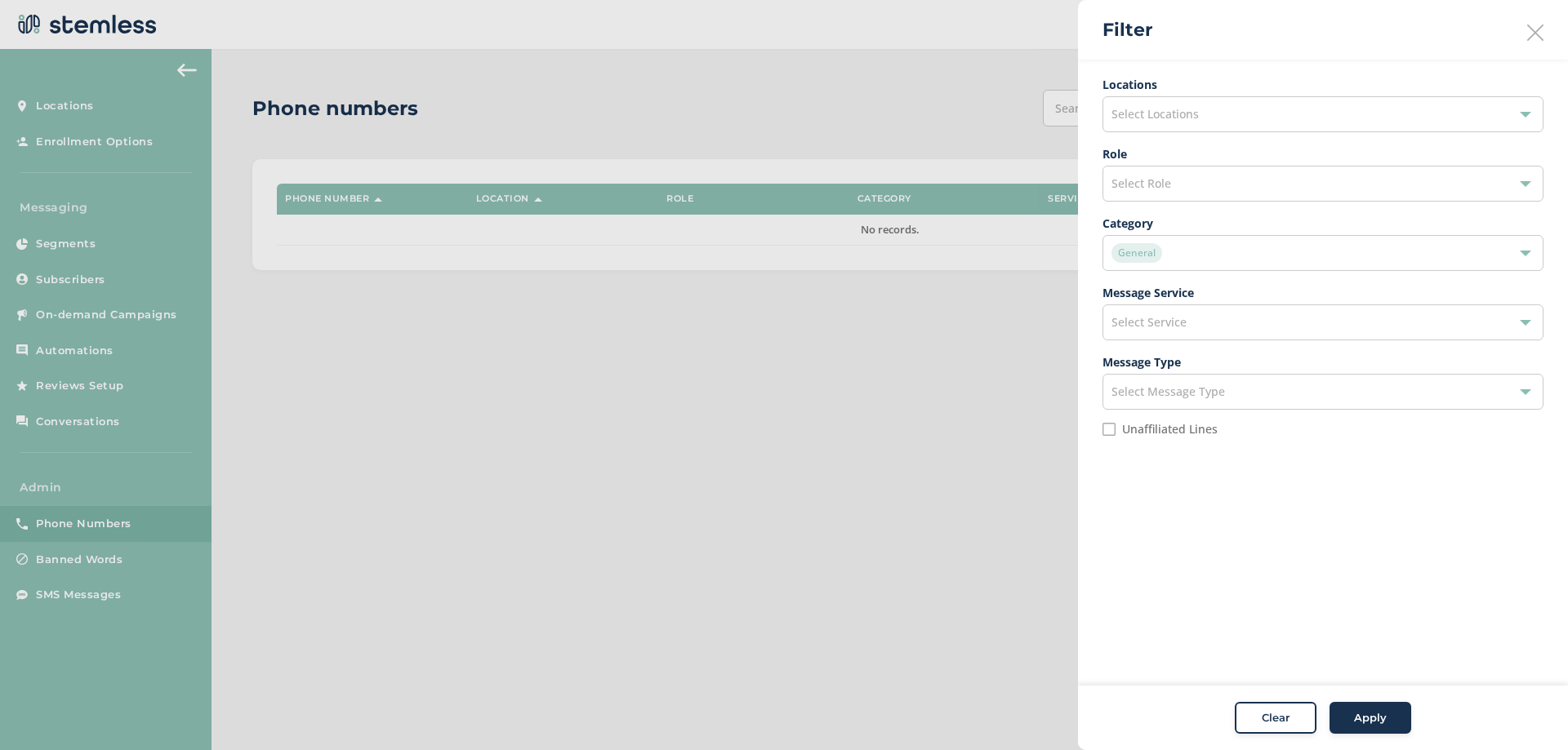
click at [1366, 722] on span "Apply" at bounding box center [1371, 718] width 33 height 16
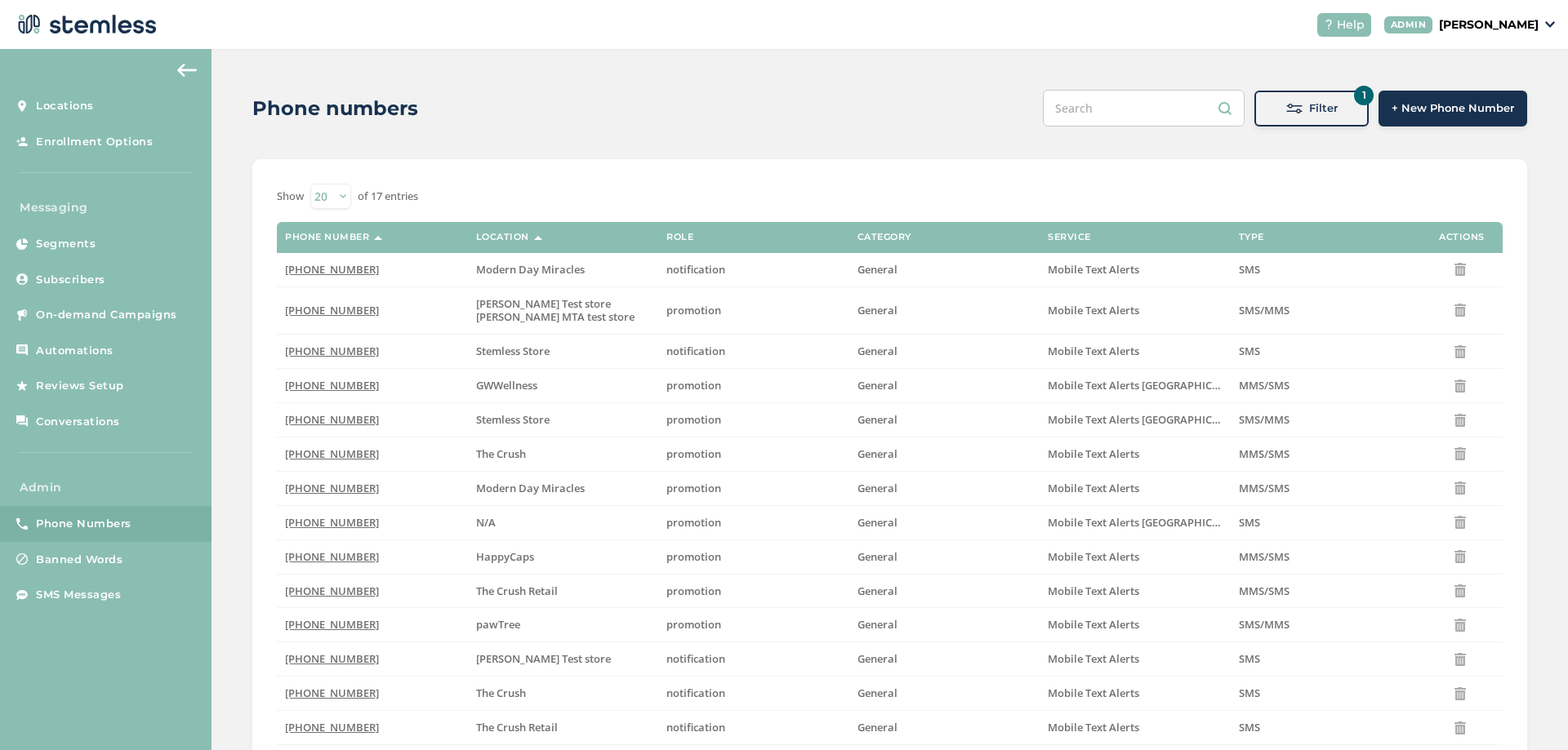
click at [1340, 115] on div "Filter" at bounding box center [1312, 108] width 89 height 16
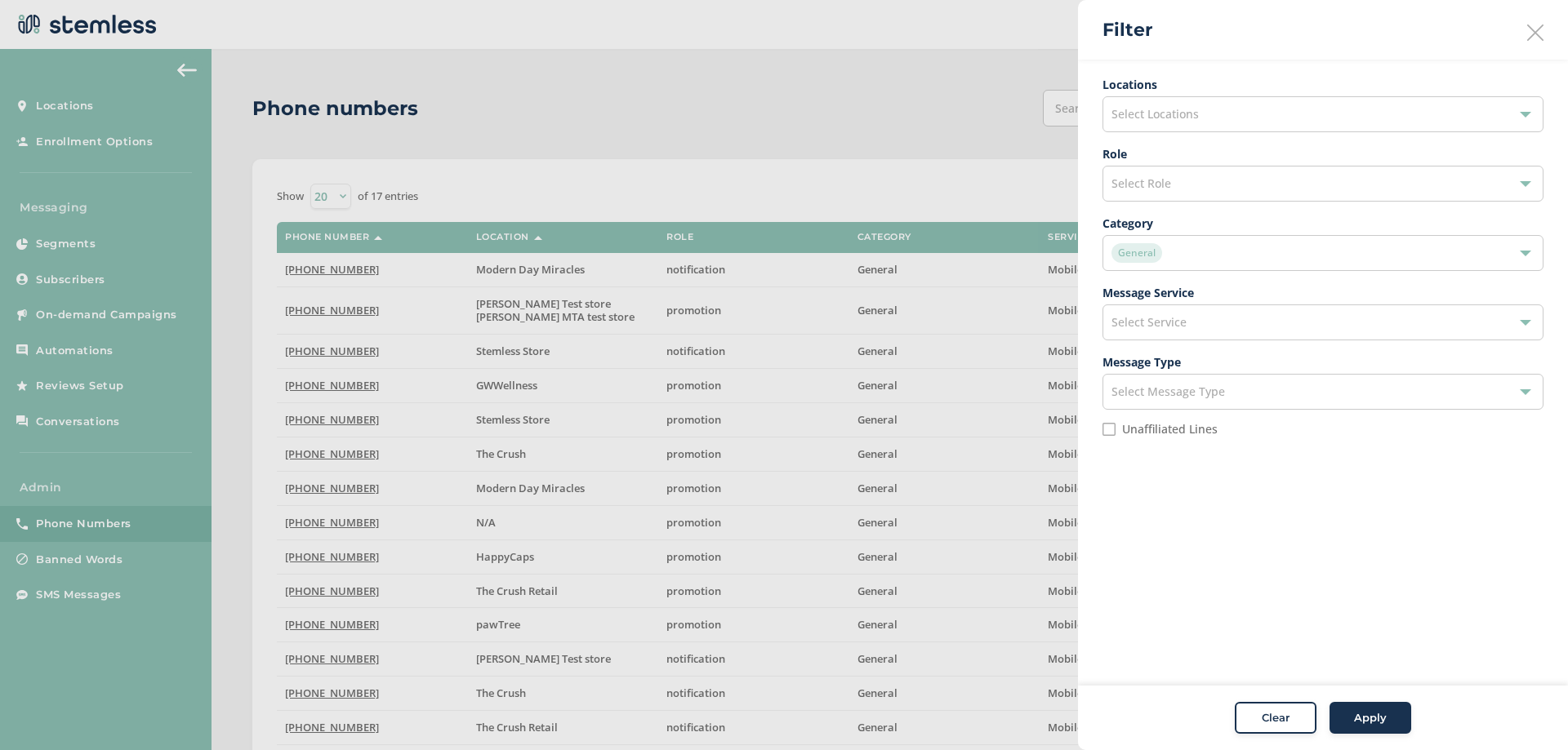
click at [1174, 244] on div "General" at bounding box center [1315, 253] width 407 height 20
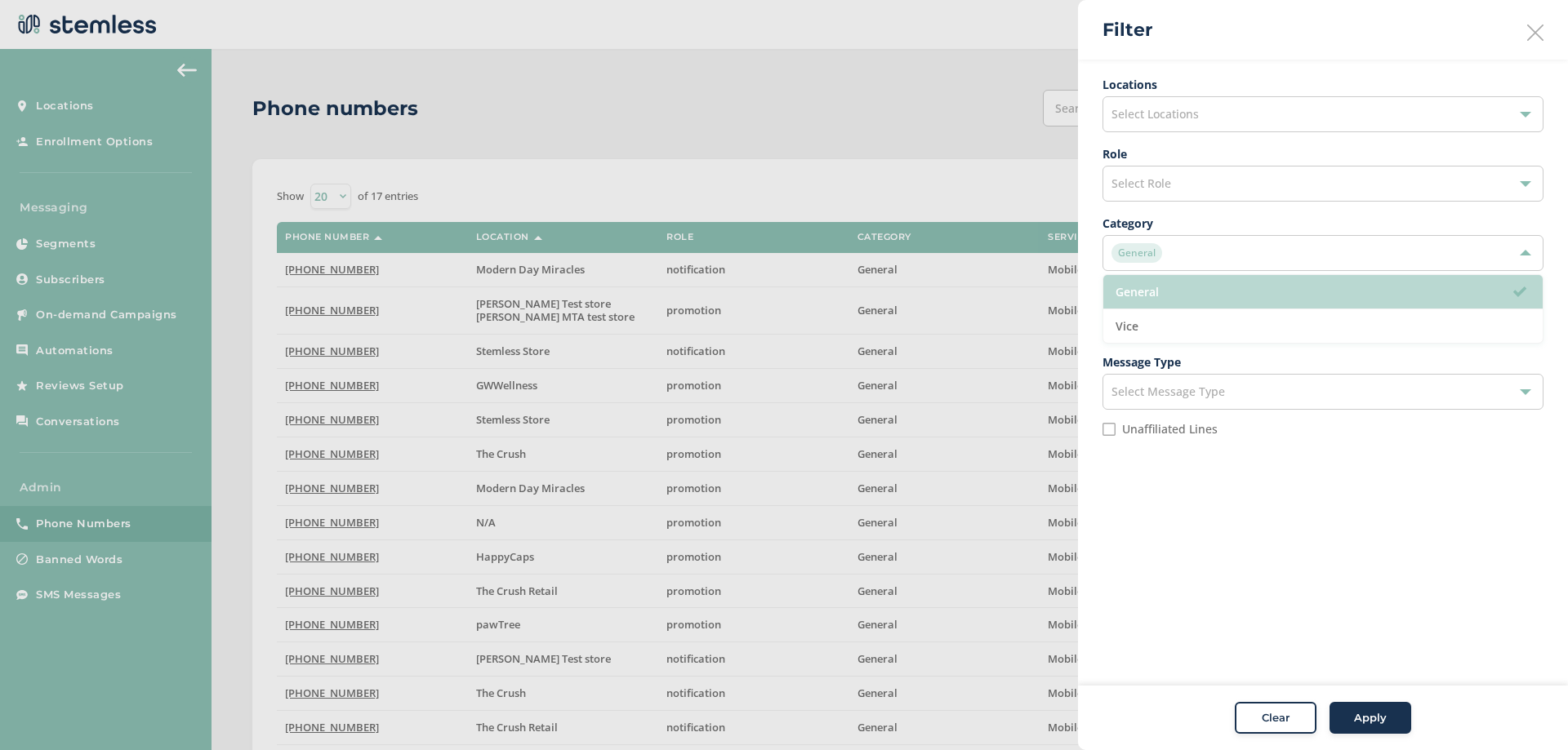
click at [1167, 296] on li "General" at bounding box center [1323, 292] width 440 height 34
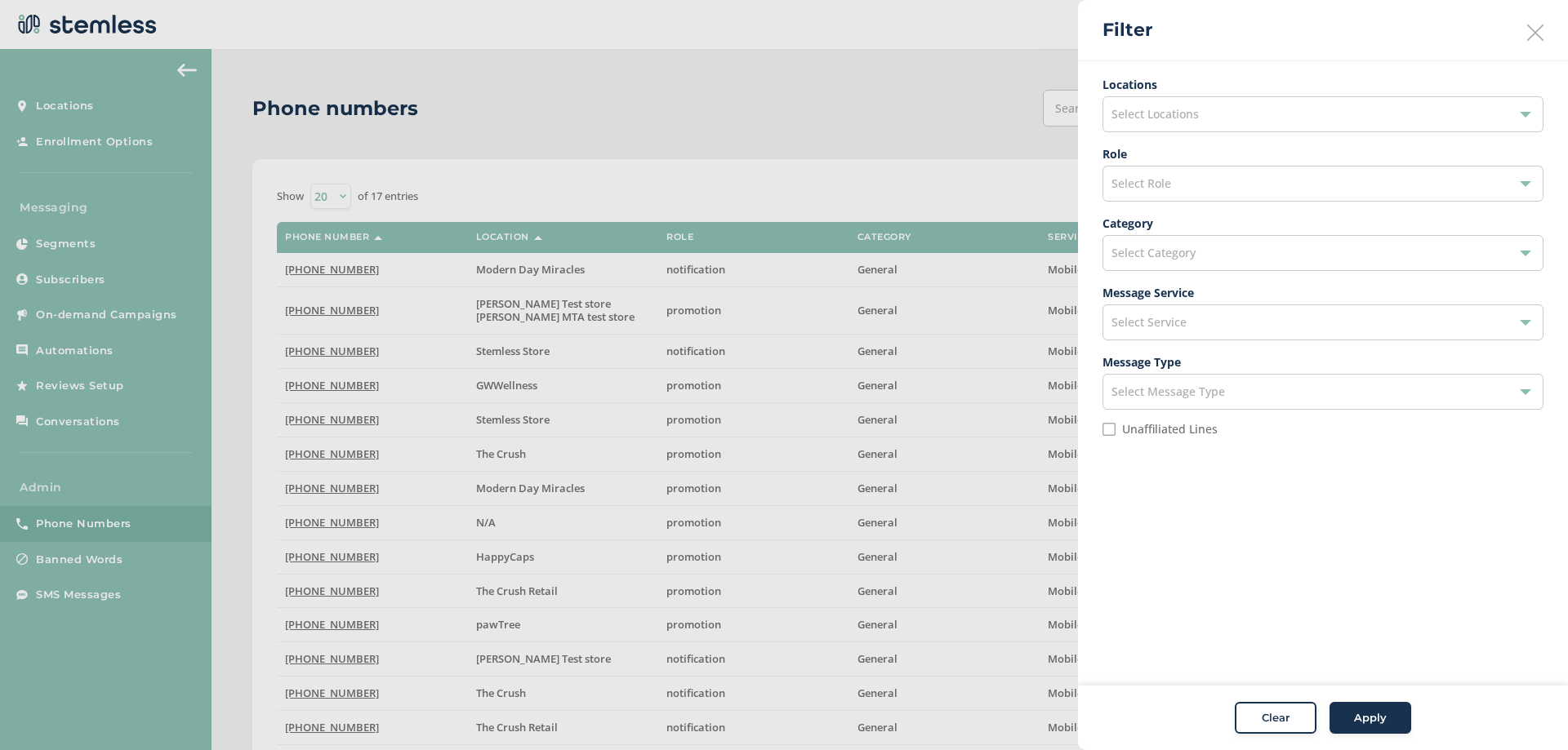
click at [1369, 721] on span "Apply" at bounding box center [1371, 718] width 33 height 16
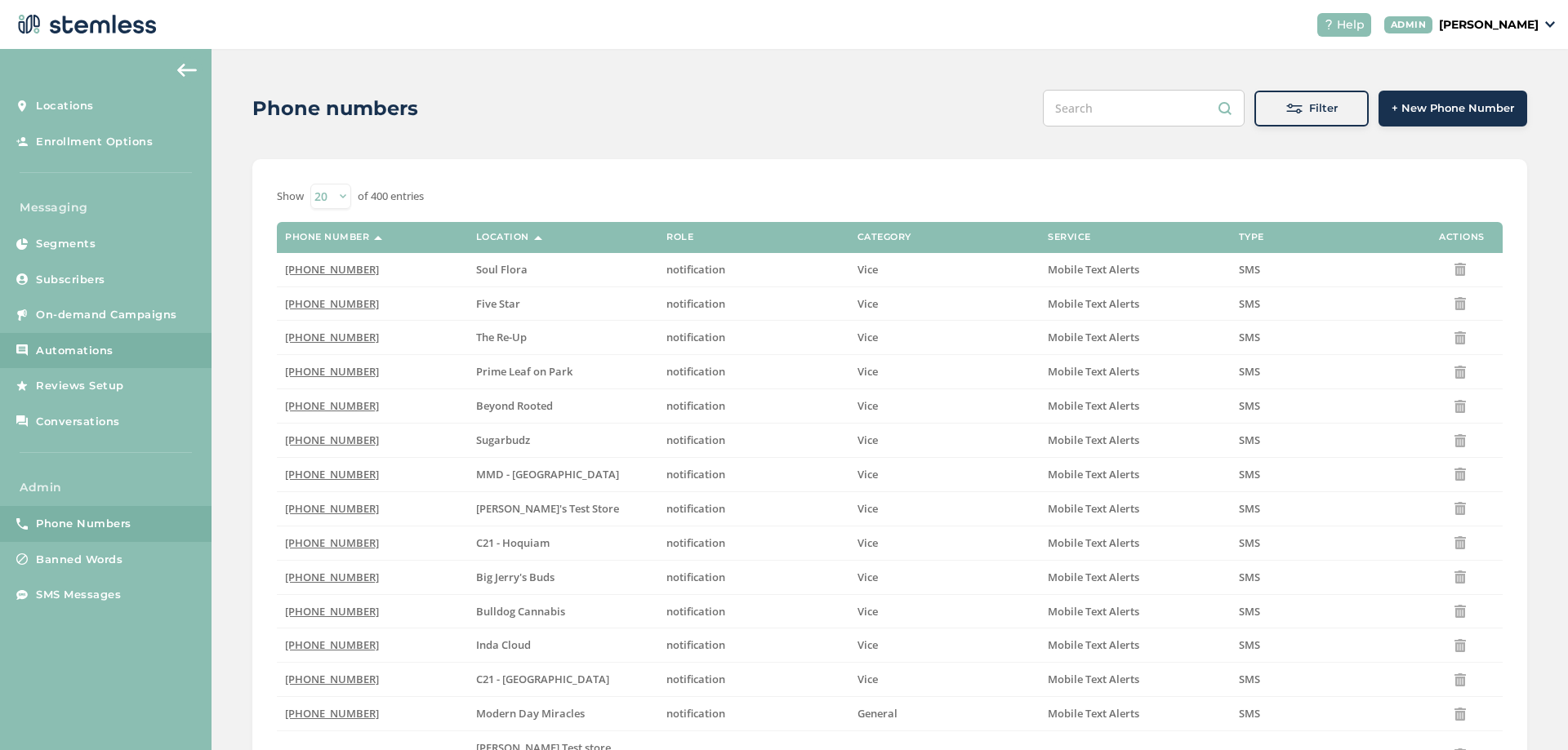
click at [98, 344] on span "Automations" at bounding box center [75, 351] width 77 height 16
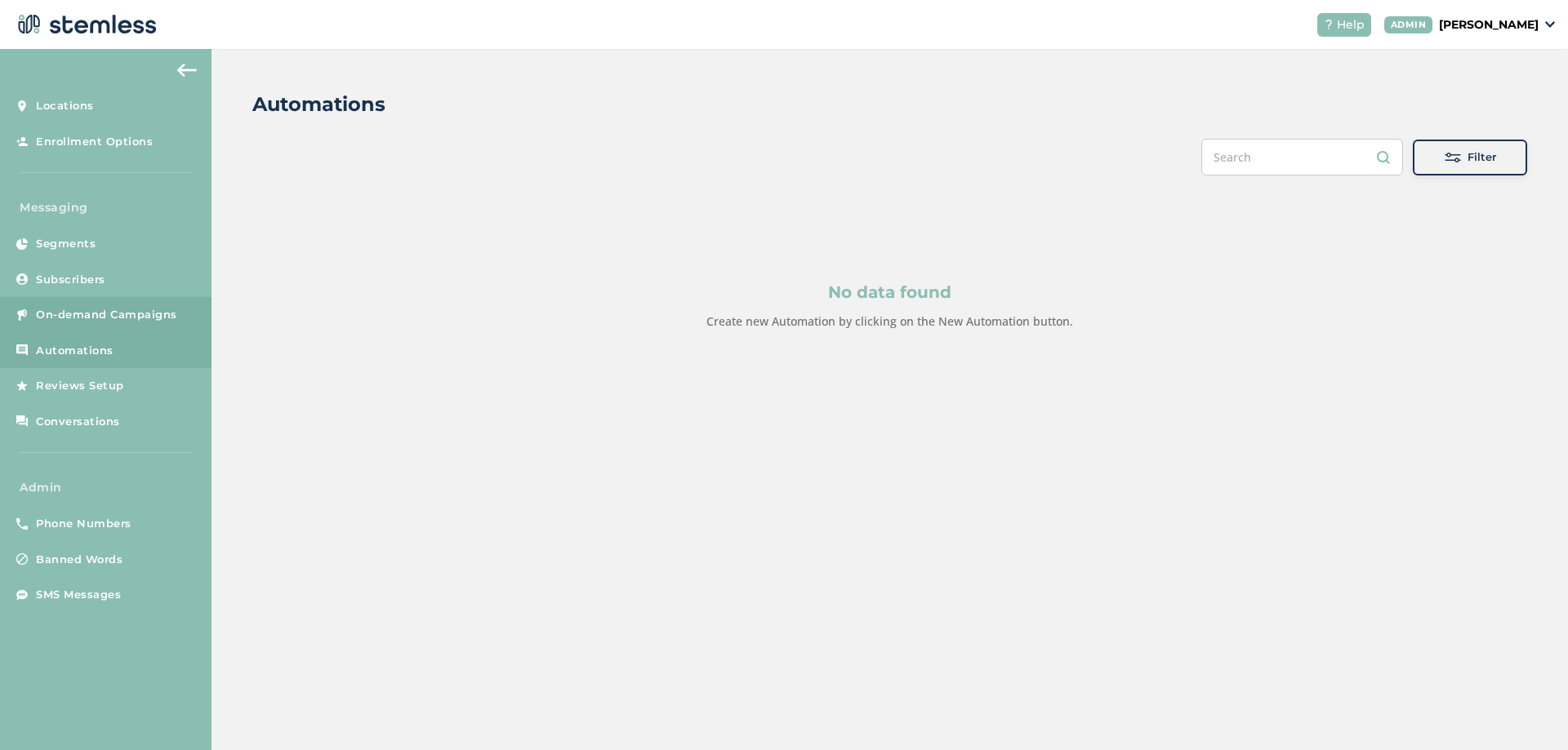
click at [102, 309] on span "On-demand Campaigns" at bounding box center [107, 315] width 141 height 16
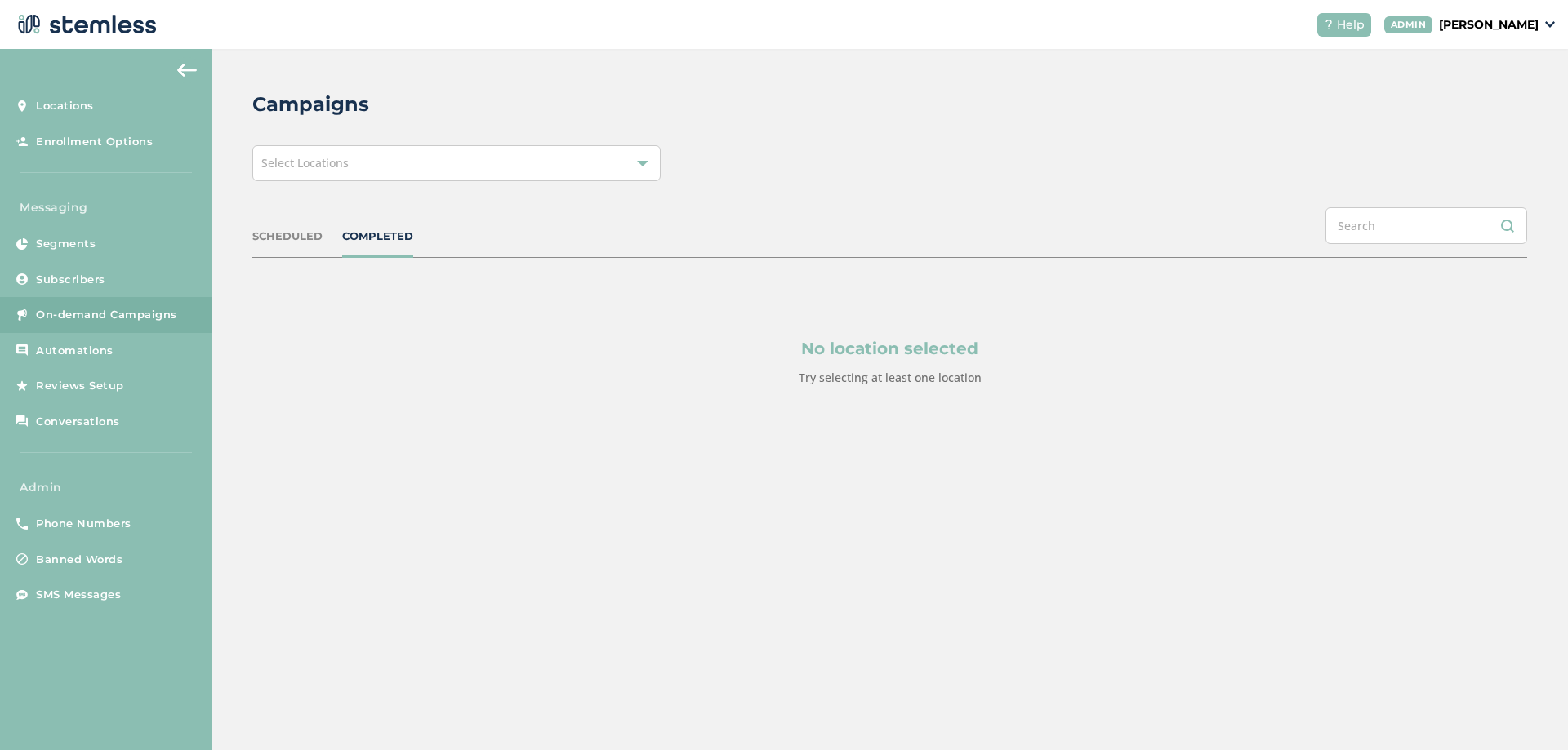
click at [541, 154] on div "Select Locations" at bounding box center [456, 163] width 409 height 36
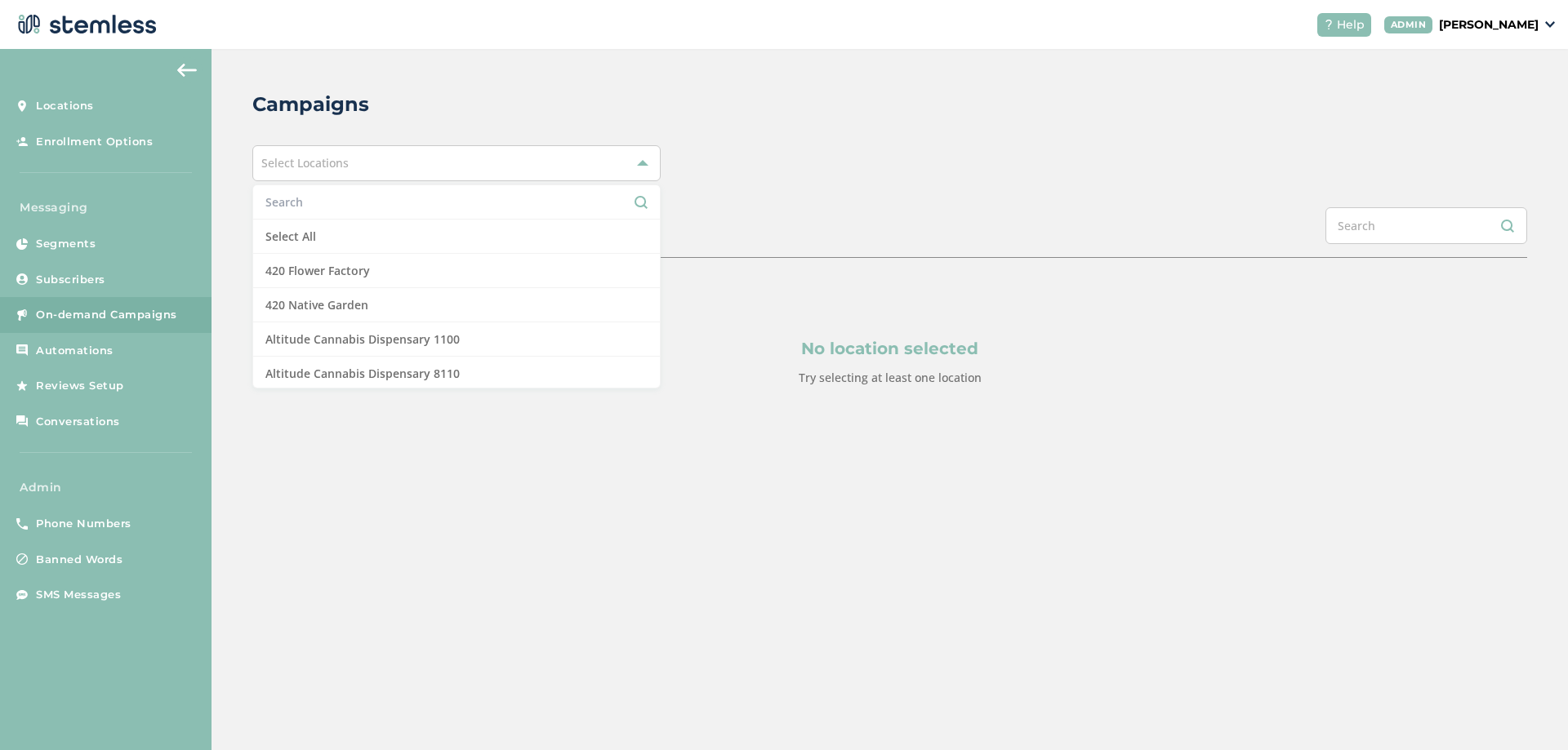
click at [309, 204] on input "text" at bounding box center [456, 202] width 382 height 17
type input "p"
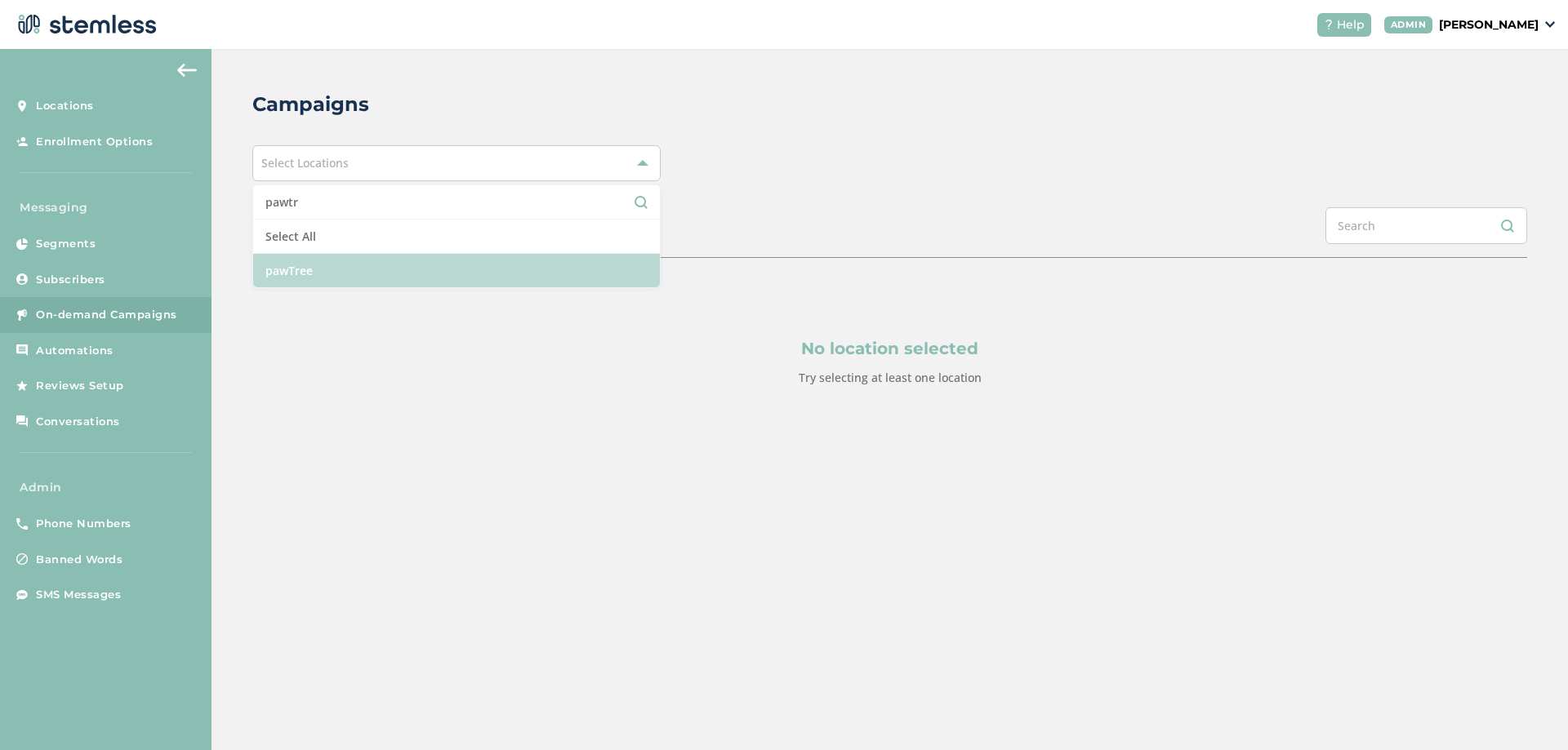
type input "pawtr"
click at [319, 269] on li "pawTree" at bounding box center [456, 270] width 407 height 34
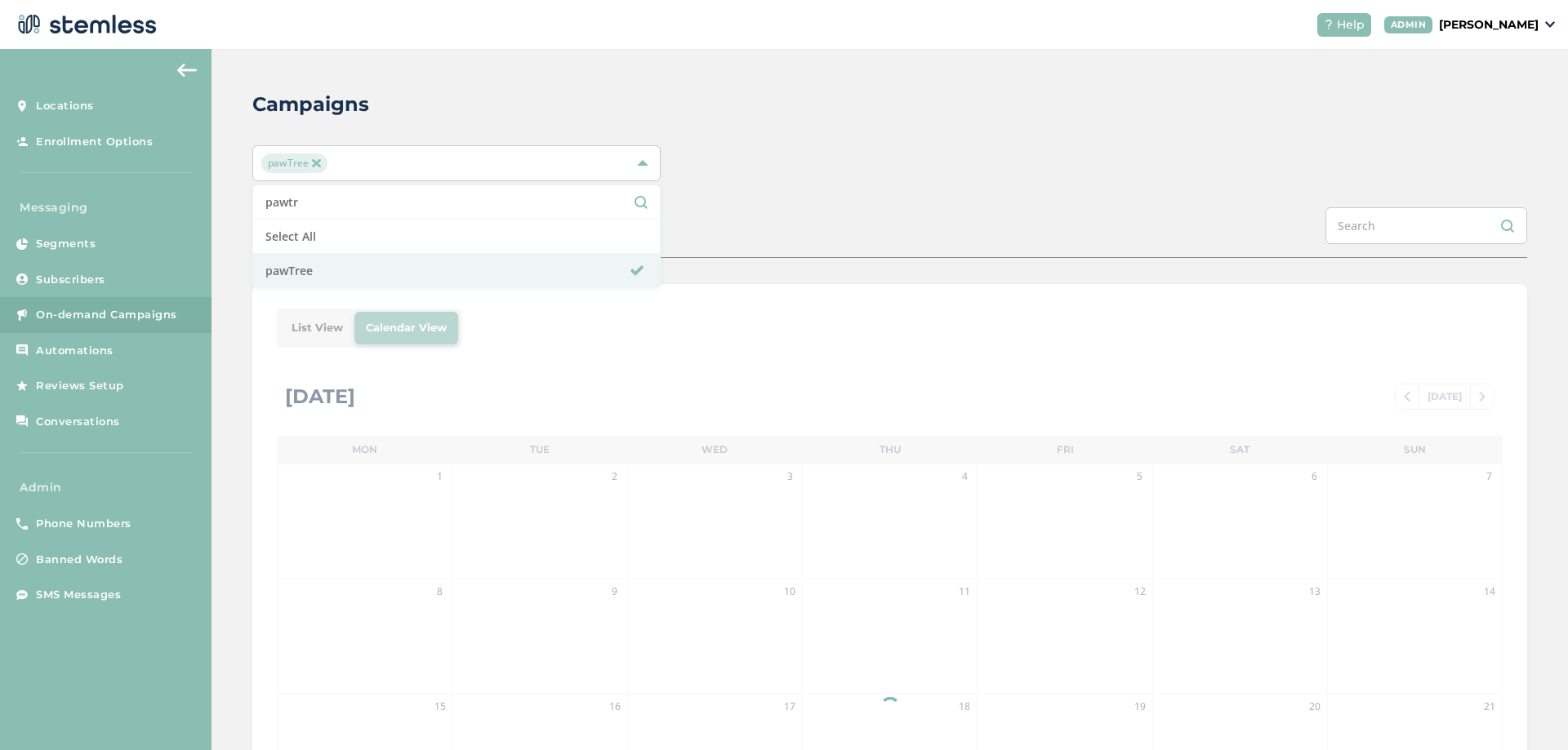
click at [746, 191] on div "Campaigns pawTree pawtr Select All pawTree SCHEDULED COMPLETED List View Calend…" at bounding box center [890, 577] width 1356 height 1056
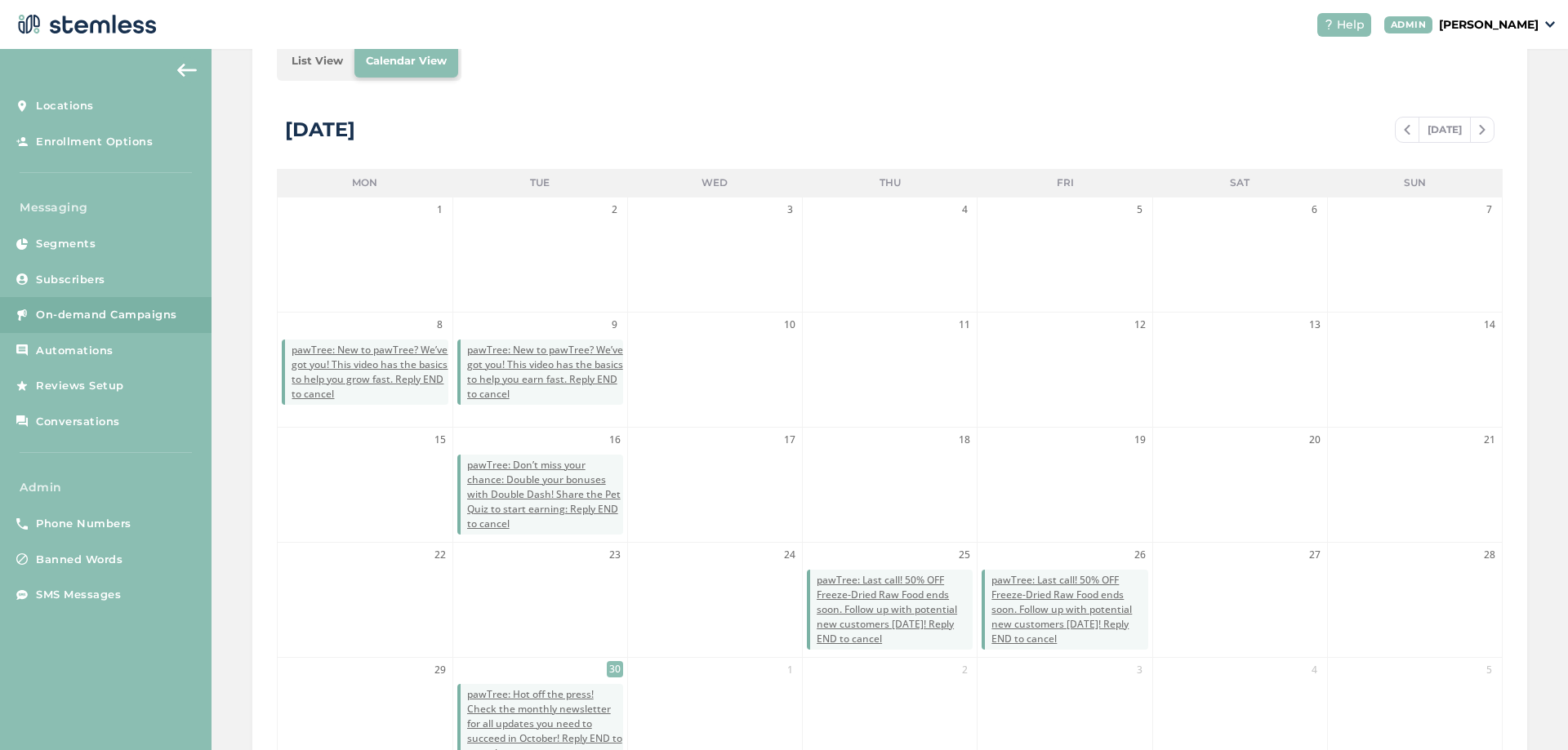
scroll to position [294, 0]
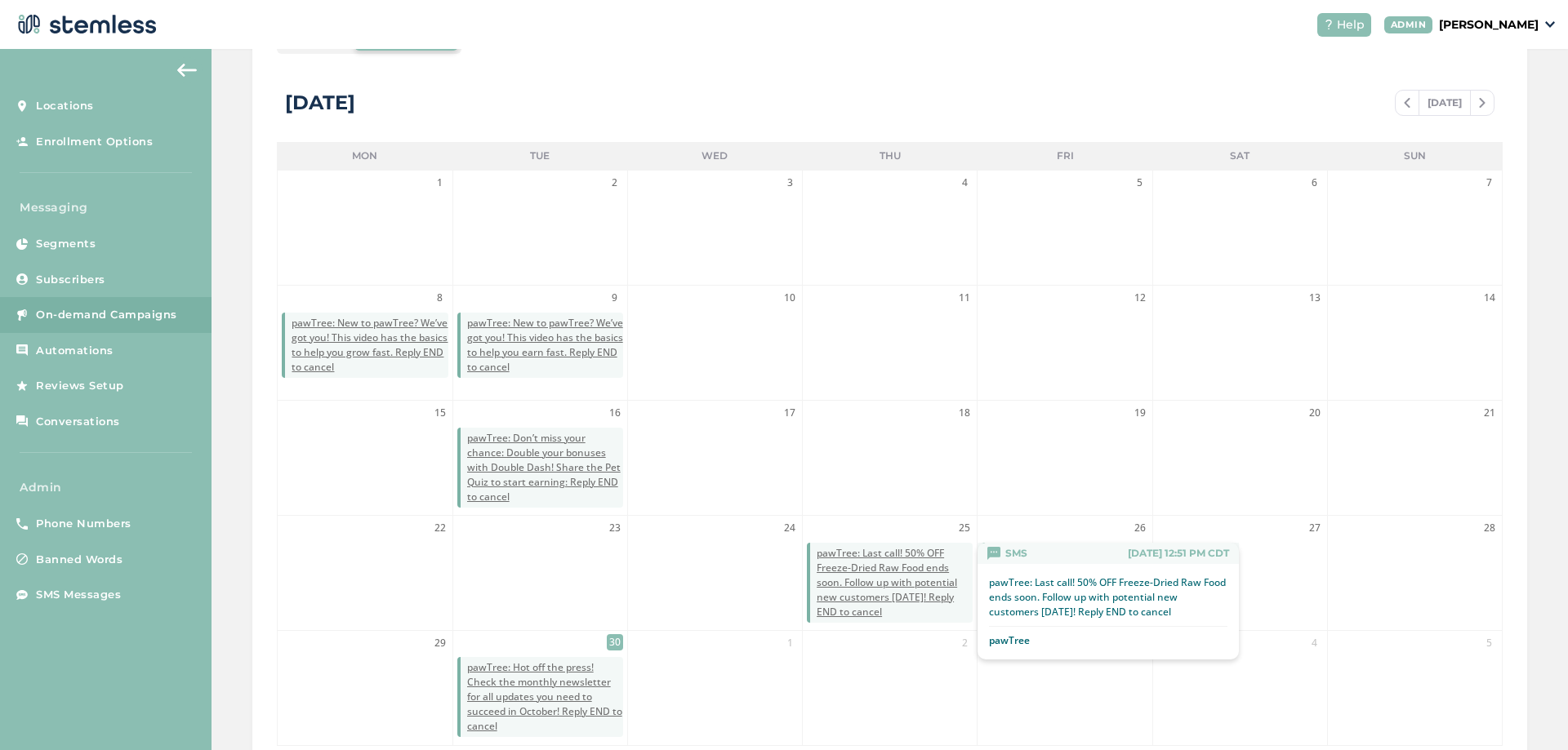
click at [884, 553] on span "pawTree: Last call! 50% OFF Freeze-Dried Raw Food ends soon. Follow up with pot…" at bounding box center [894, 582] width 156 height 73
